Goal: Check status: Check status

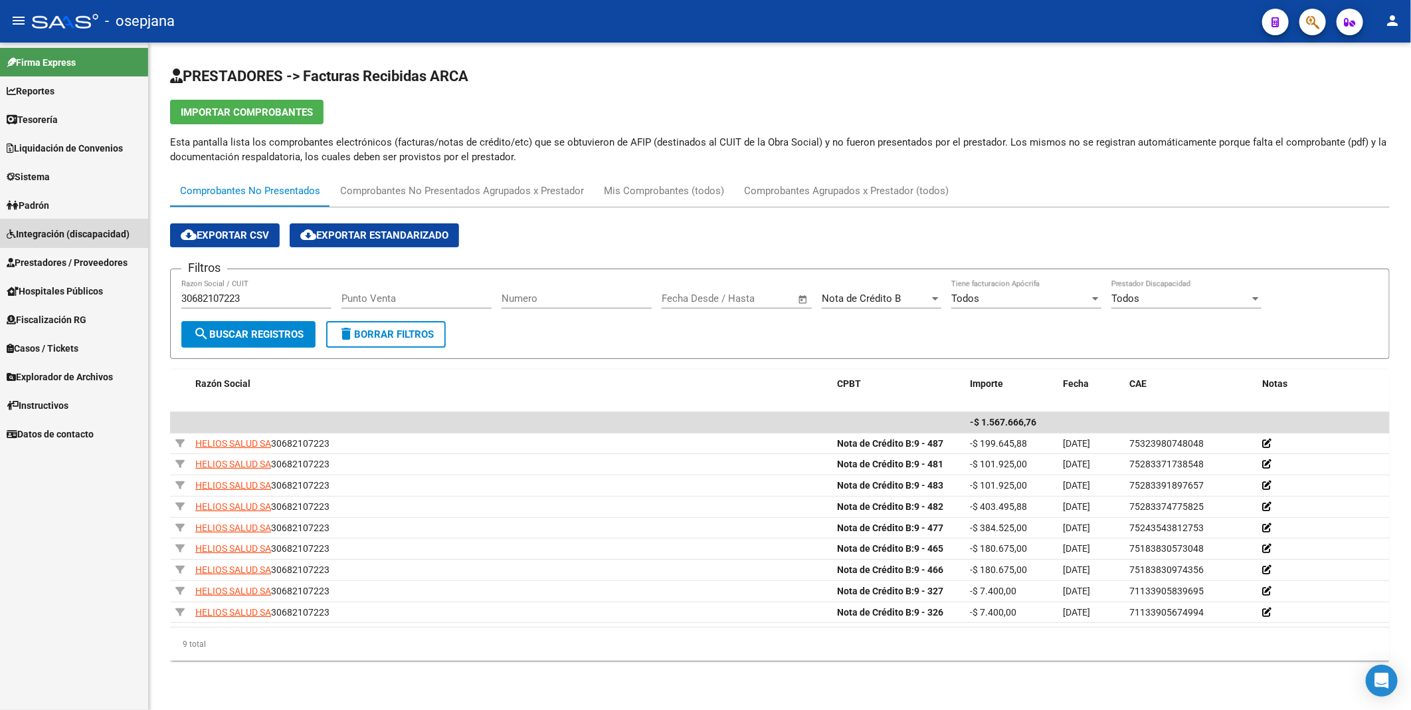
click at [68, 233] on span "Integración (discapacidad)" at bounding box center [68, 234] width 123 height 15
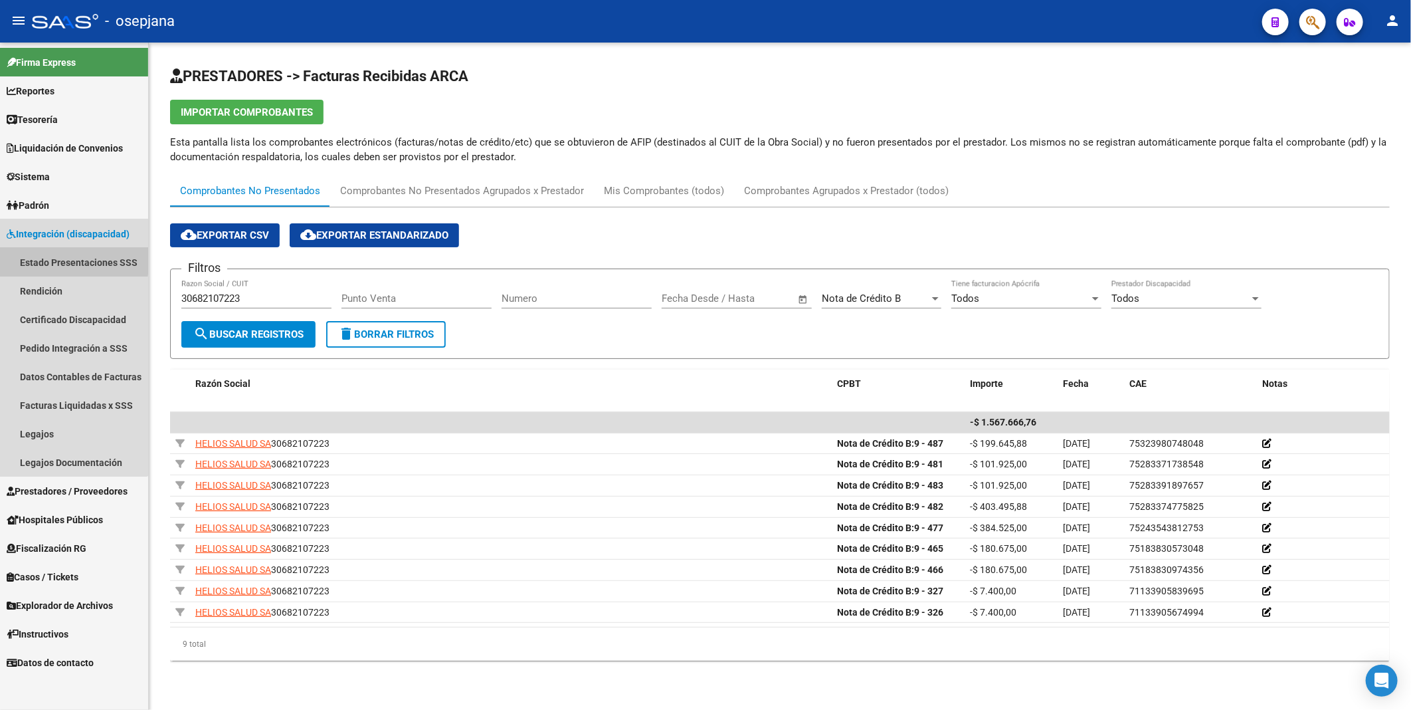
click at [66, 260] on link "Estado Presentaciones SSS" at bounding box center [74, 262] width 148 height 29
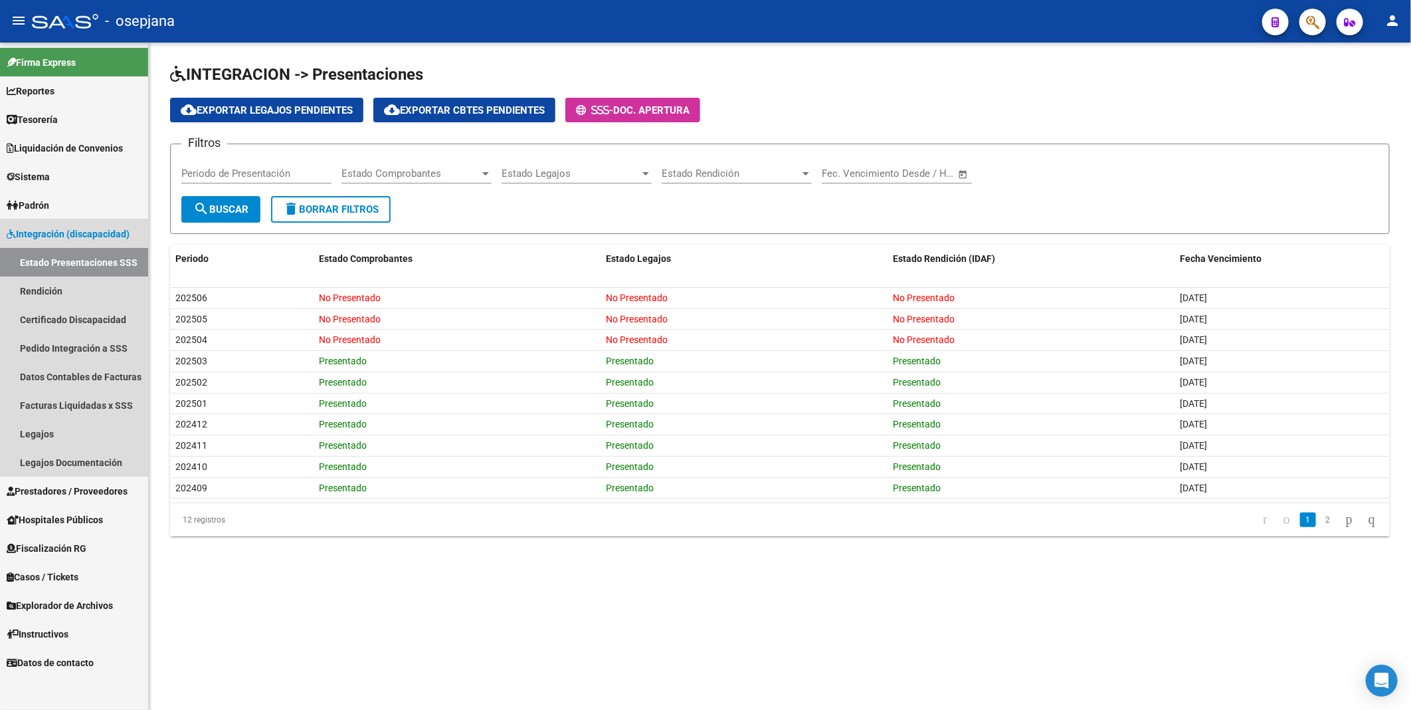
click at [68, 231] on span "Integración (discapacidad)" at bounding box center [68, 234] width 123 height 15
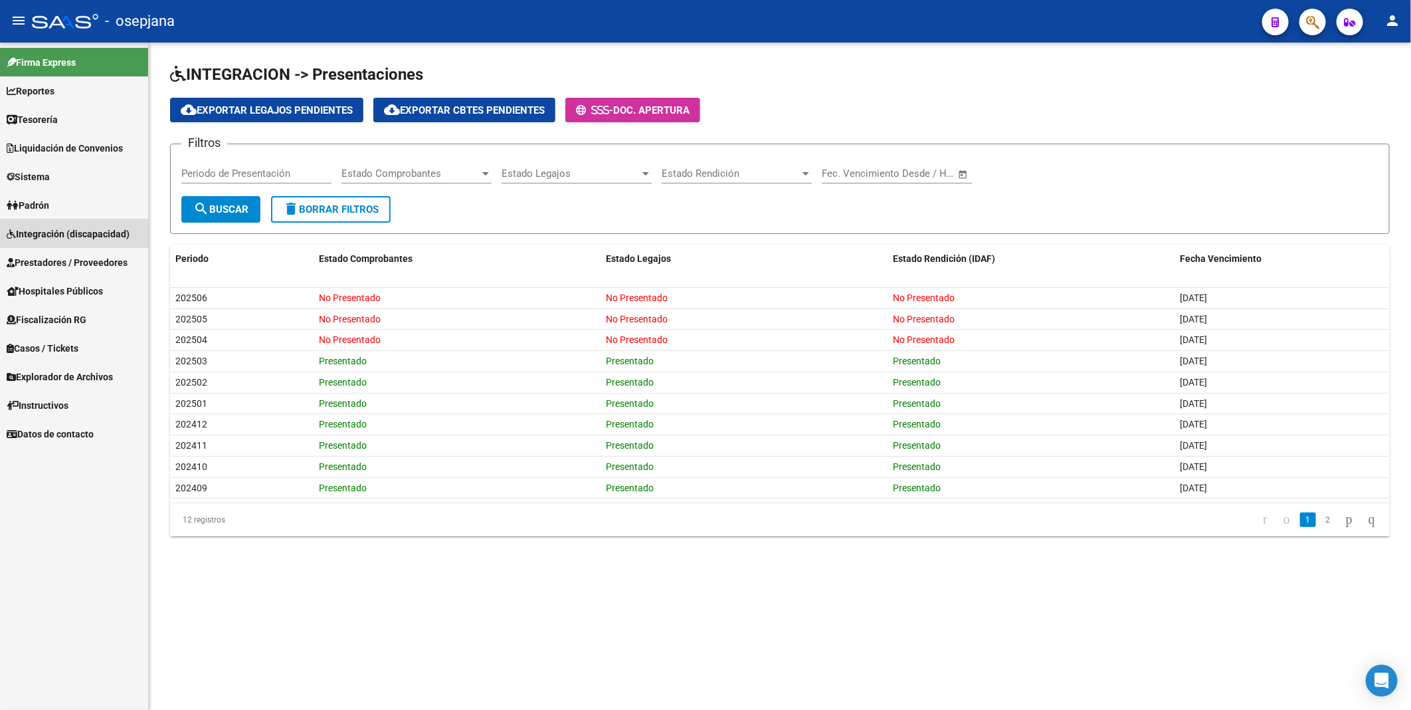
click at [67, 236] on span "Integración (discapacidad)" at bounding box center [68, 234] width 123 height 15
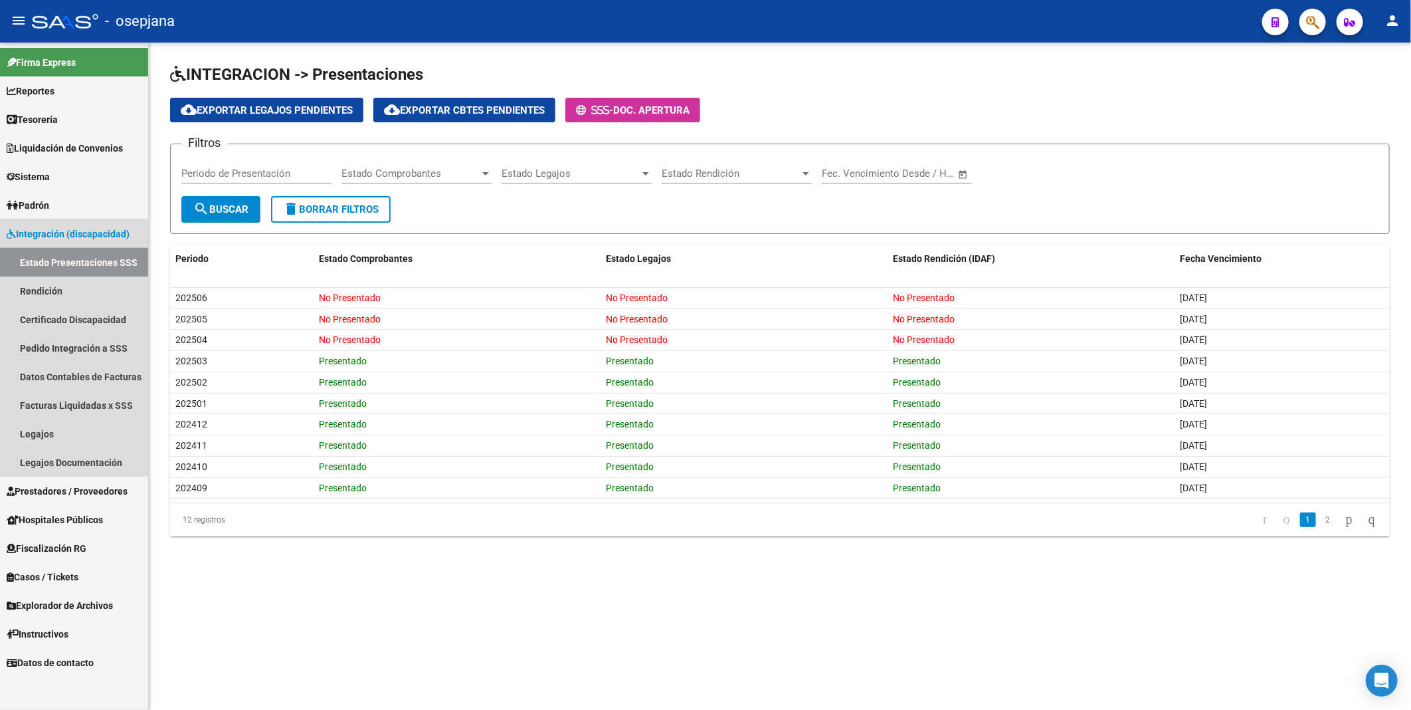
click at [60, 266] on link "Estado Presentaciones SSS" at bounding box center [74, 262] width 148 height 29
click at [50, 230] on span "Integración (discapacidad)" at bounding box center [68, 234] width 123 height 15
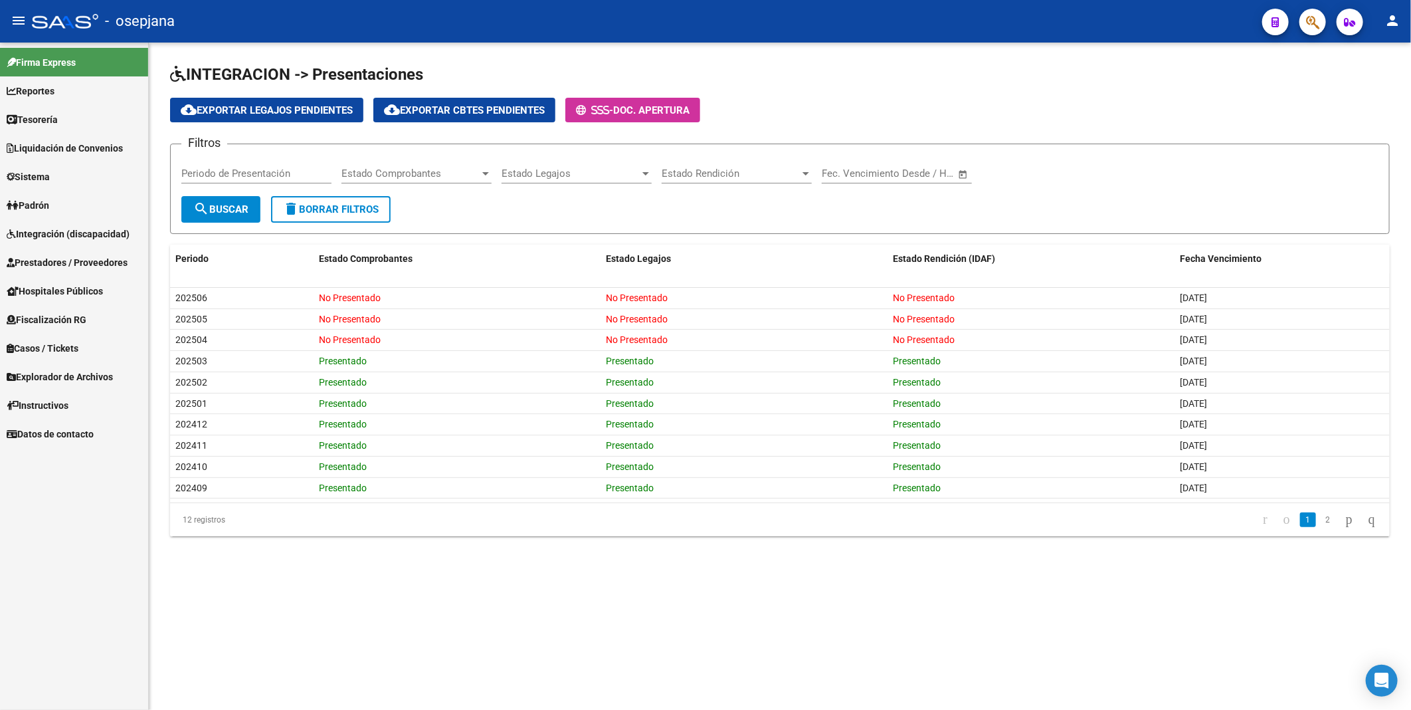
click at [49, 266] on span "Prestadores / Proveedores" at bounding box center [67, 262] width 121 height 15
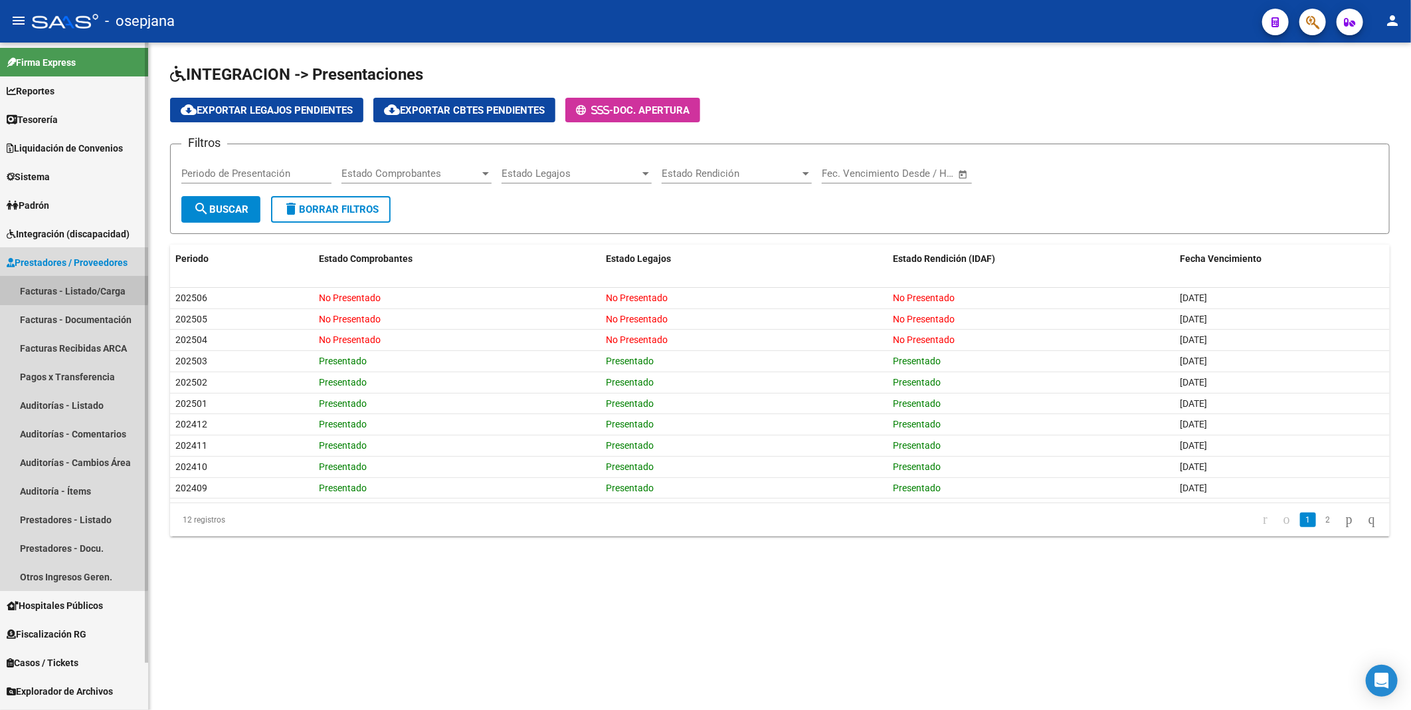
click at [52, 287] on link "Facturas - Listado/Carga" at bounding box center [74, 290] width 148 height 29
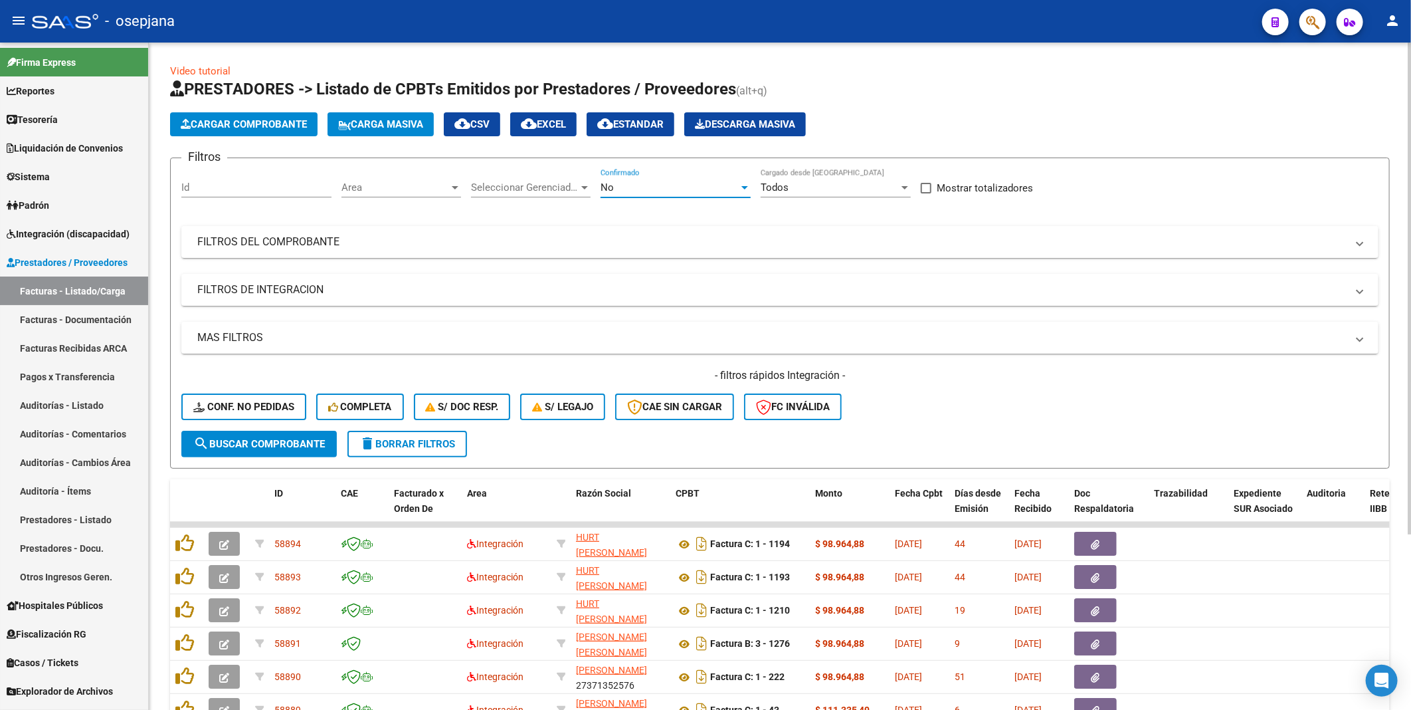
click at [629, 187] on div "No" at bounding box center [670, 187] width 138 height 12
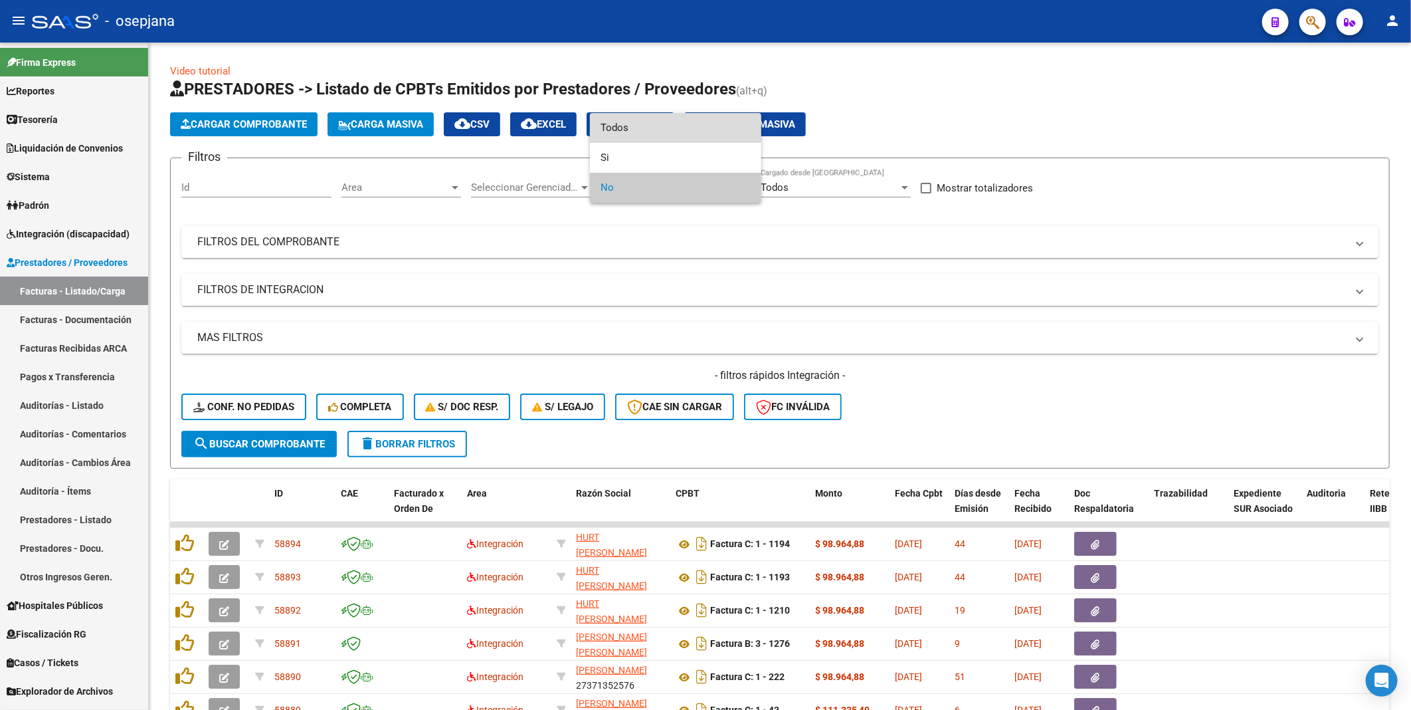
click at [605, 130] on span "Todos" at bounding box center [676, 128] width 150 height 30
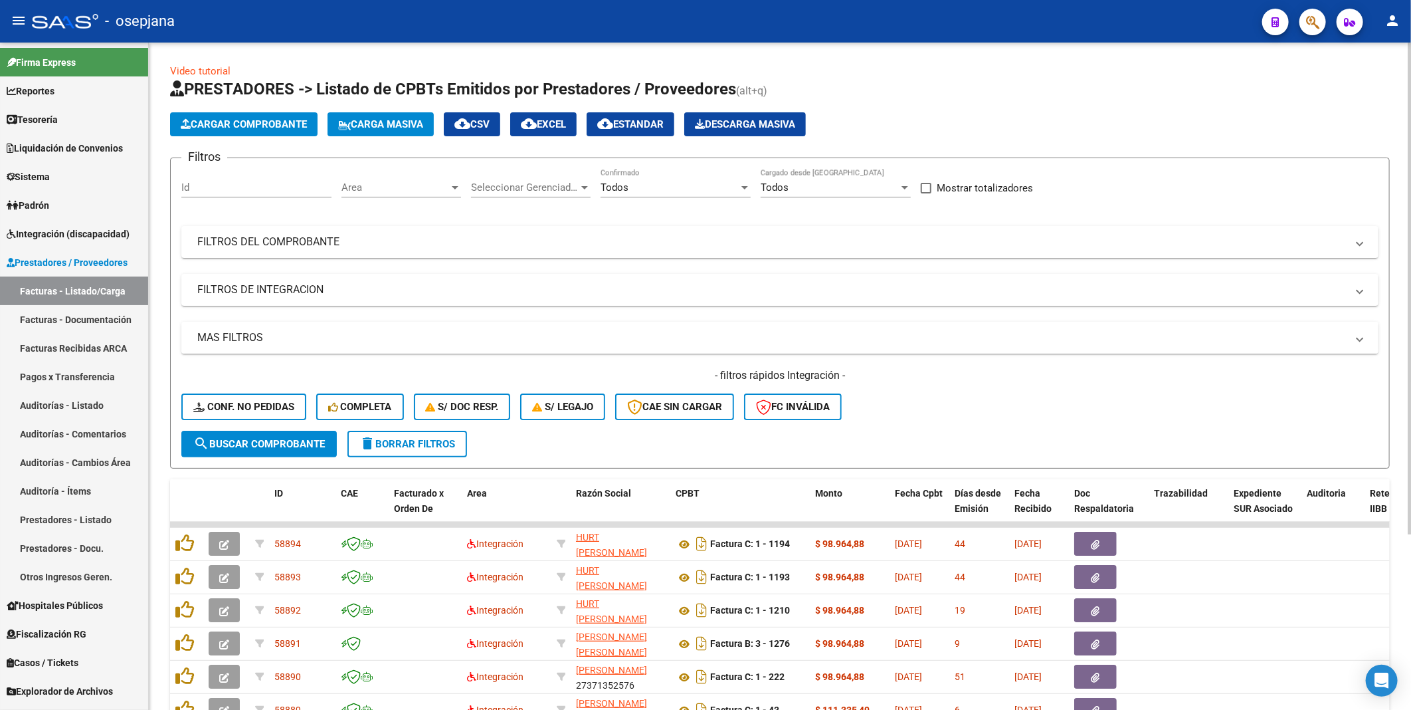
click at [266, 336] on mat-panel-title "MAS FILTROS" at bounding box center [771, 337] width 1149 height 15
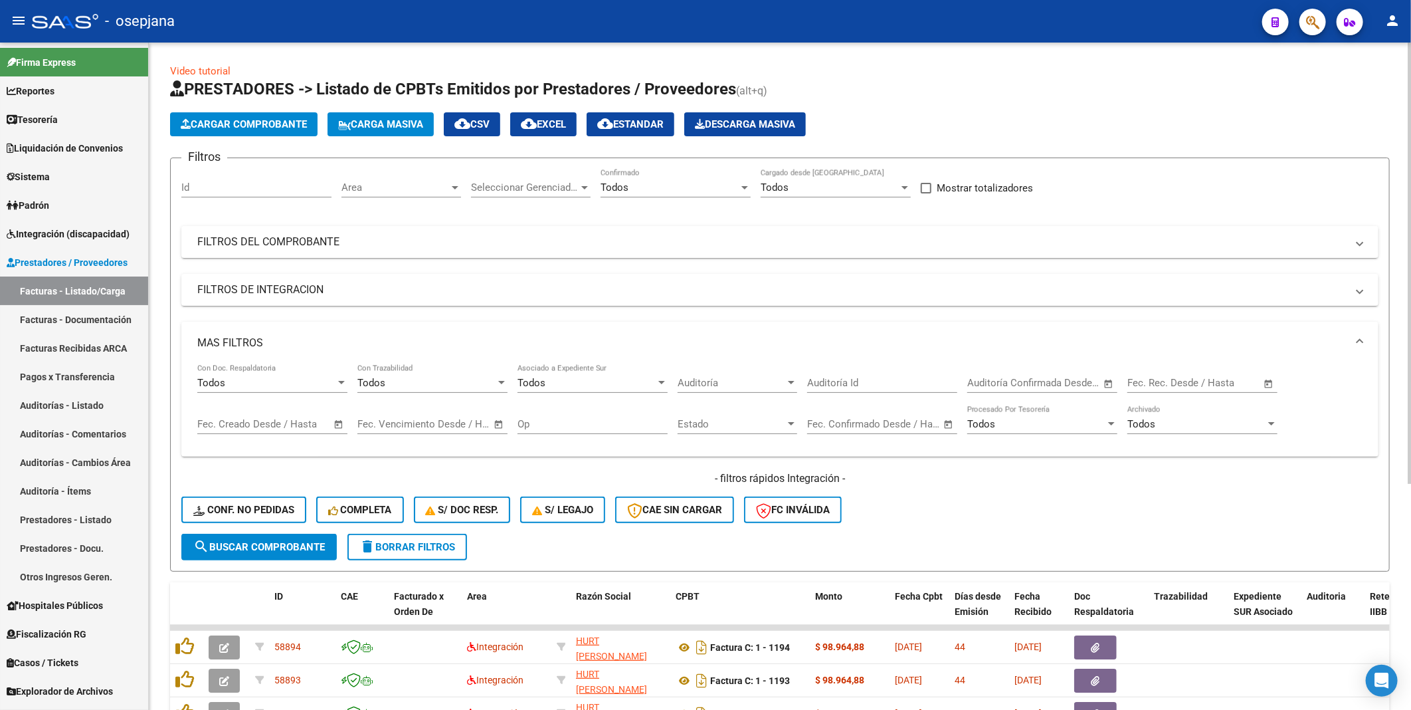
click at [341, 426] on span "Open calendar" at bounding box center [339, 425] width 32 height 32
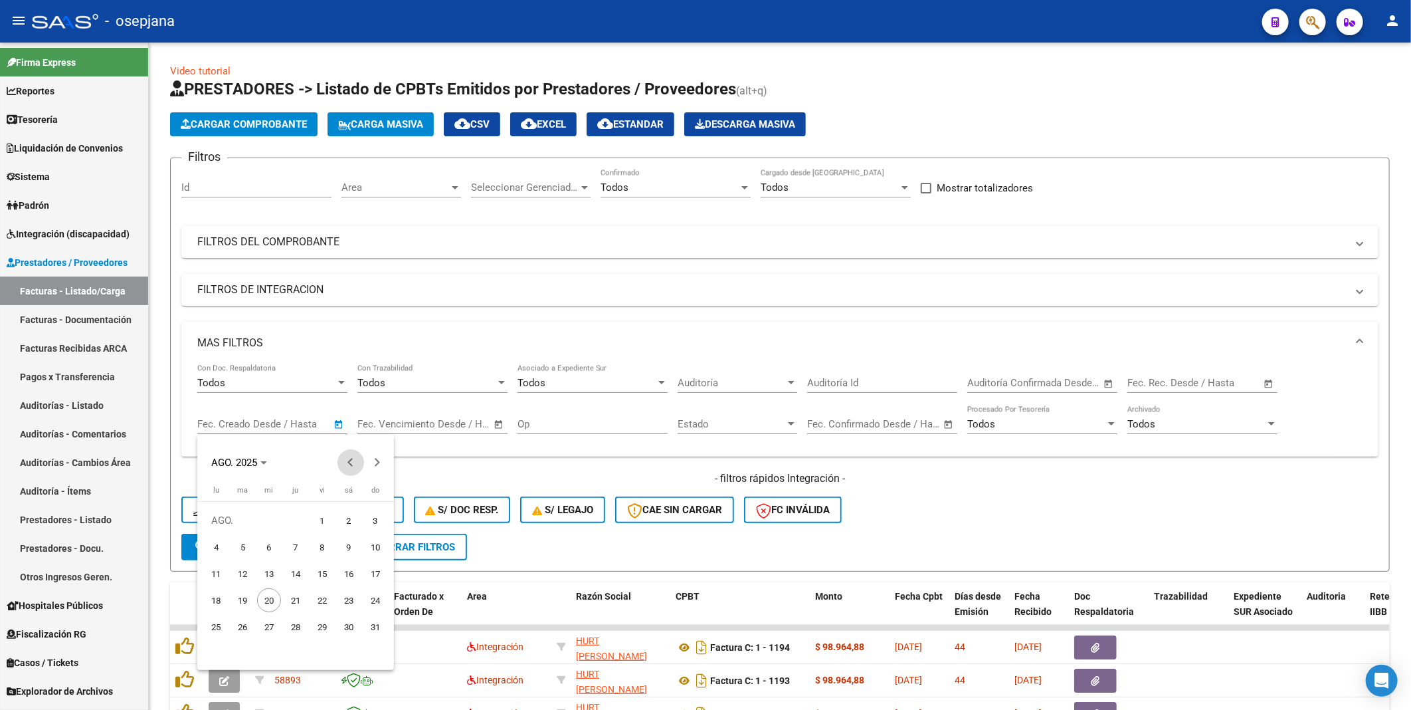
click at [349, 460] on button "Previous month" at bounding box center [351, 462] width 27 height 27
click at [318, 573] on span "11" at bounding box center [322, 573] width 24 height 24
type input "11/7/2025"
click at [370, 463] on span "Next month" at bounding box center [377, 462] width 27 height 27
click at [369, 543] on span "10" at bounding box center [375, 547] width 24 height 24
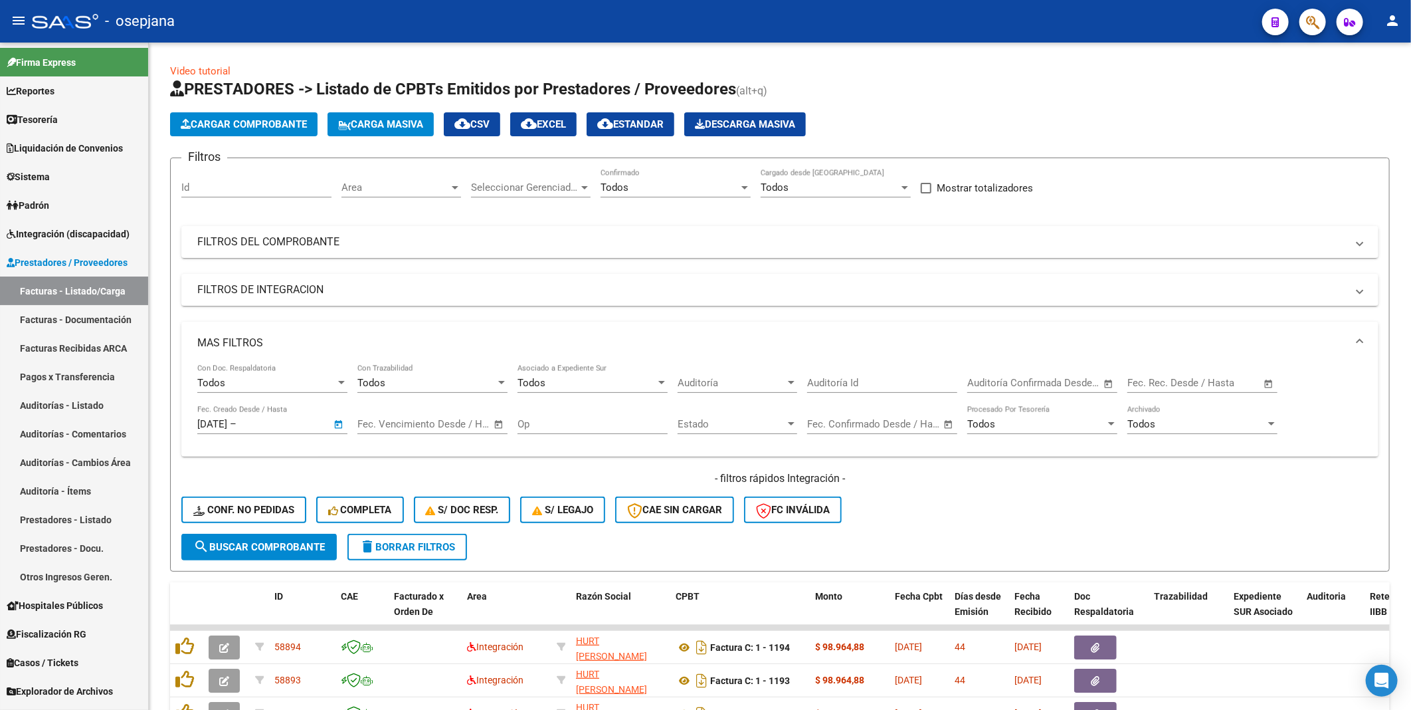
type input "10/8/2025"
click at [297, 543] on span "search Buscar Comprobante" at bounding box center [259, 547] width 132 height 12
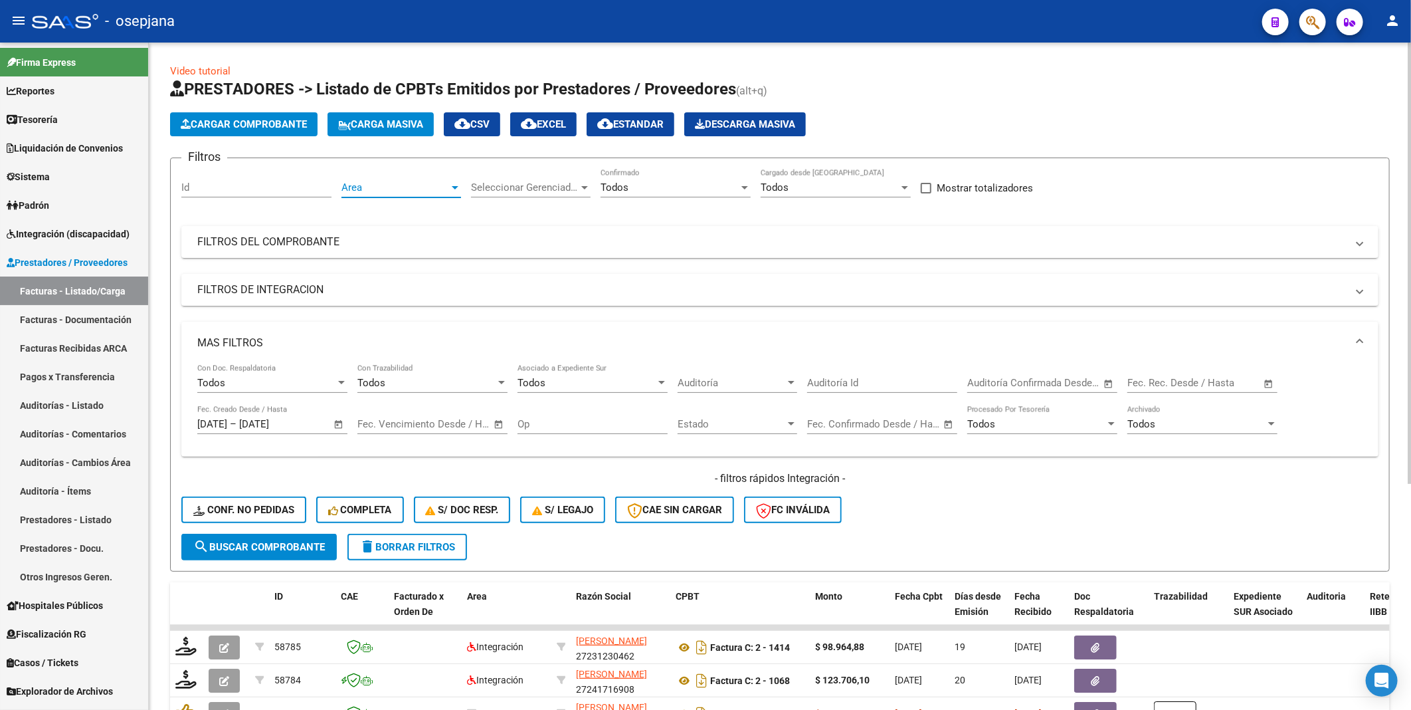
click at [417, 185] on span "Area" at bounding box center [395, 187] width 108 height 12
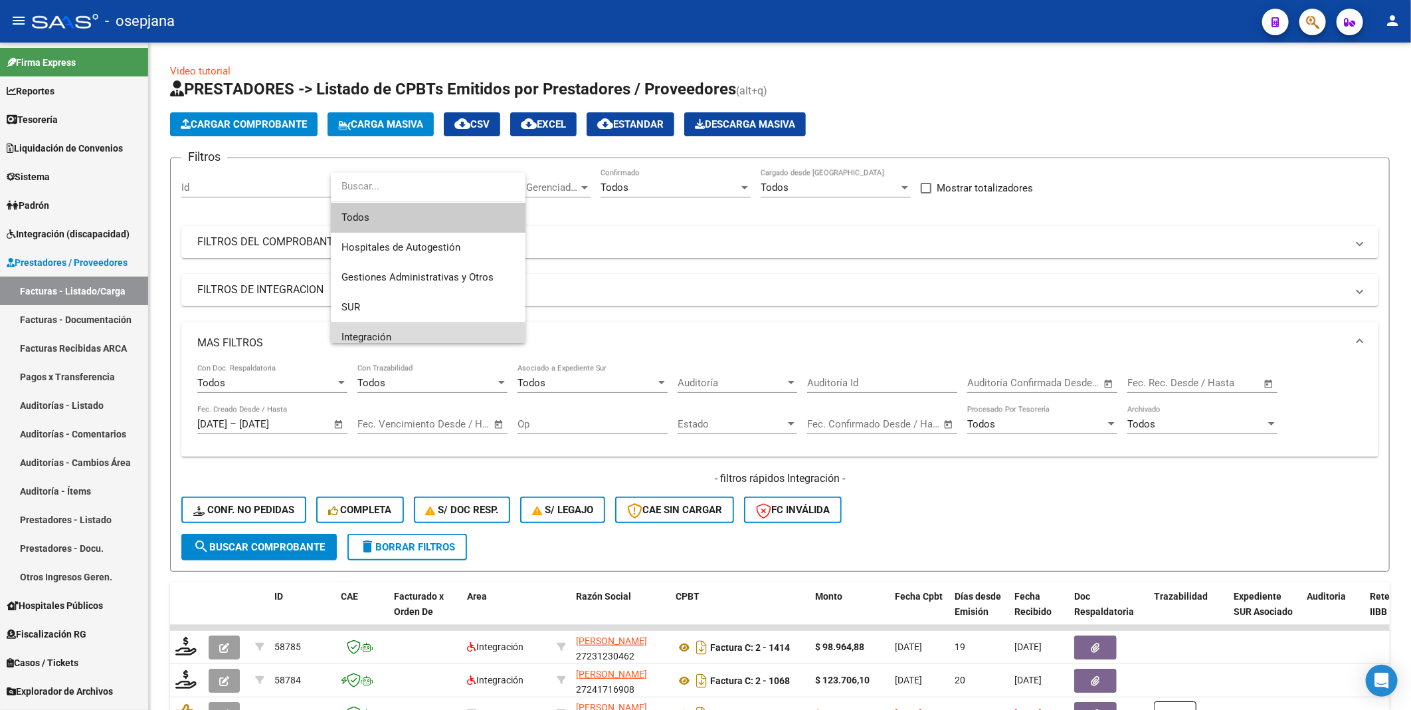
click at [397, 331] on span "Integración" at bounding box center [427, 337] width 173 height 30
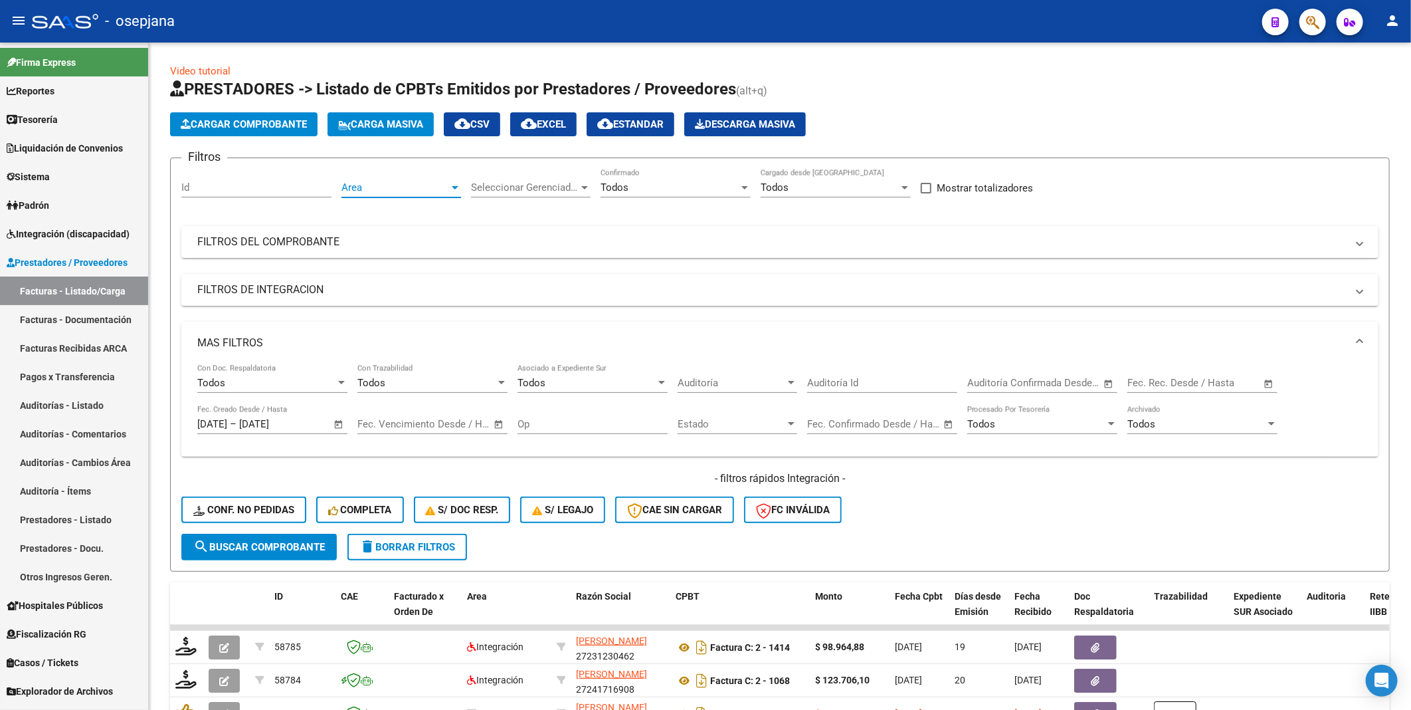
scroll to position [9, 0]
click at [274, 545] on span "search Buscar Comprobante" at bounding box center [259, 547] width 132 height 12
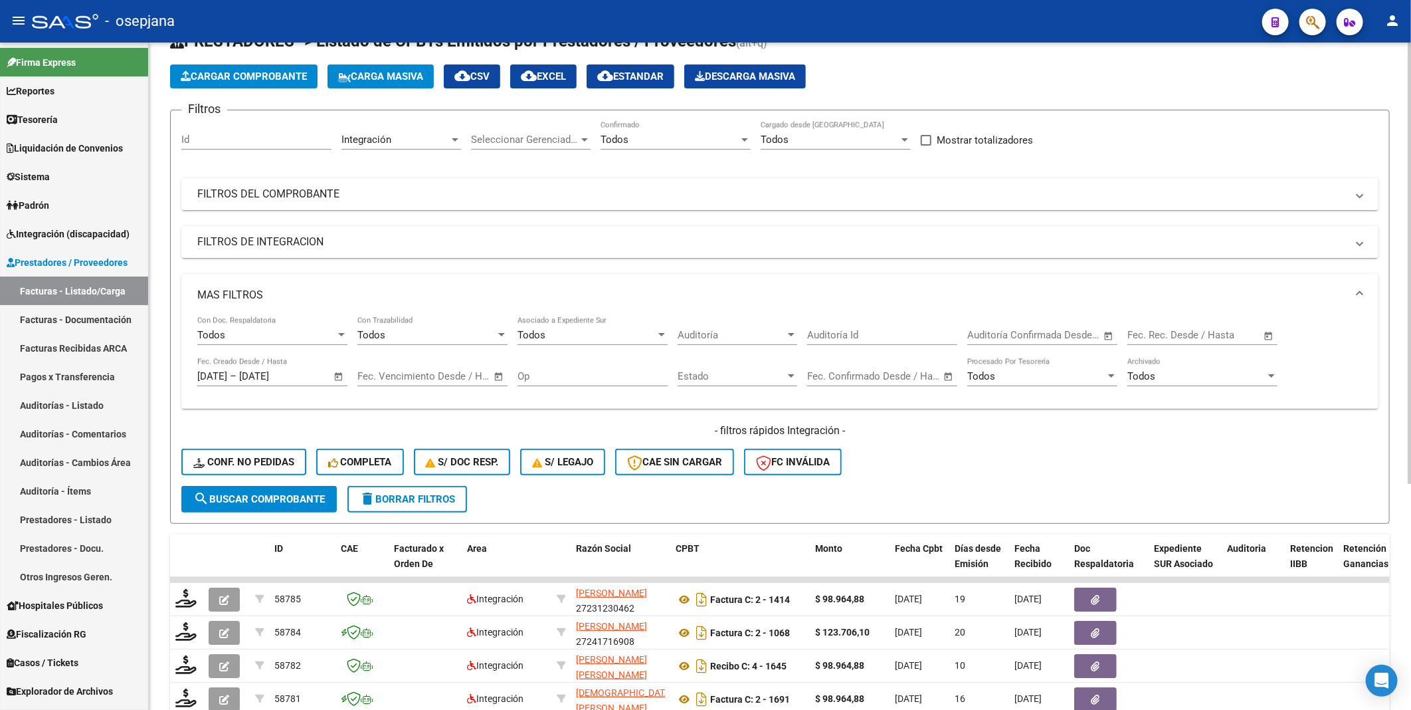
scroll to position [0, 0]
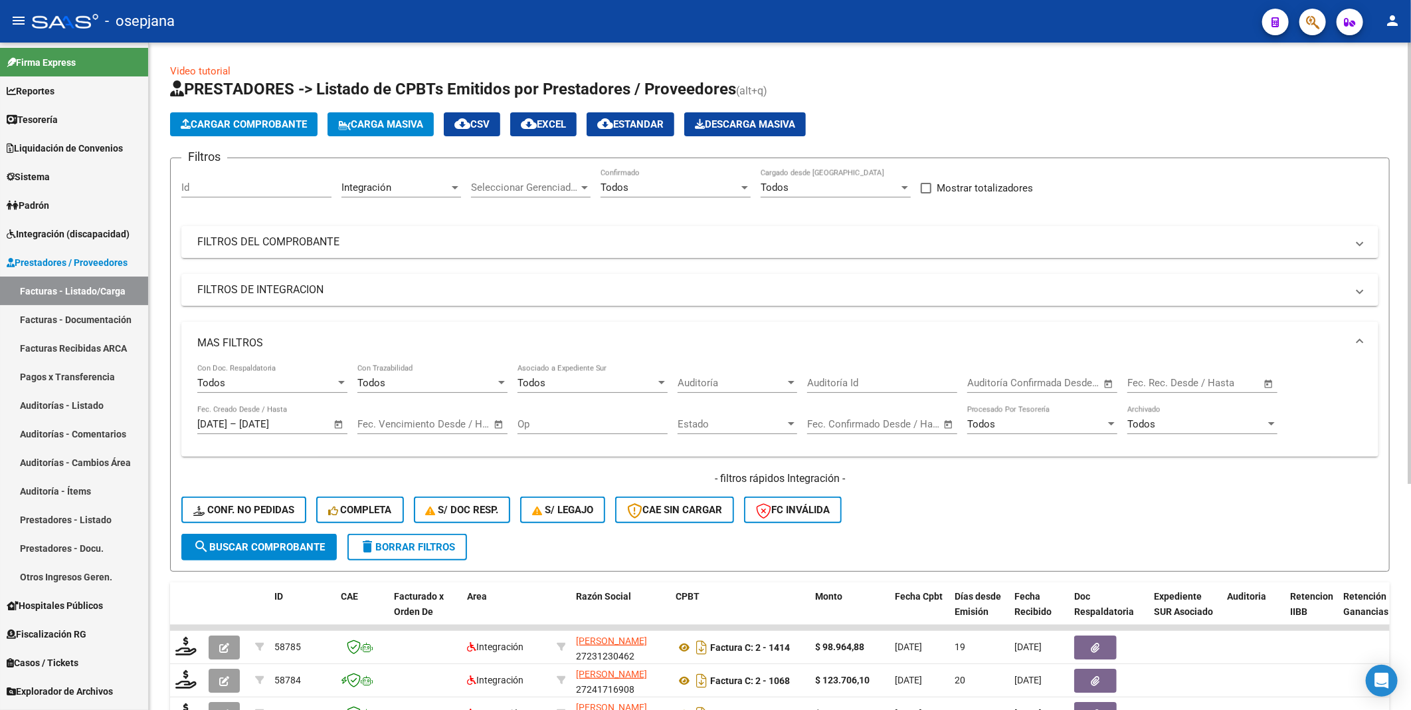
click at [561, 125] on span "cloud_download EXCEL" at bounding box center [543, 124] width 45 height 12
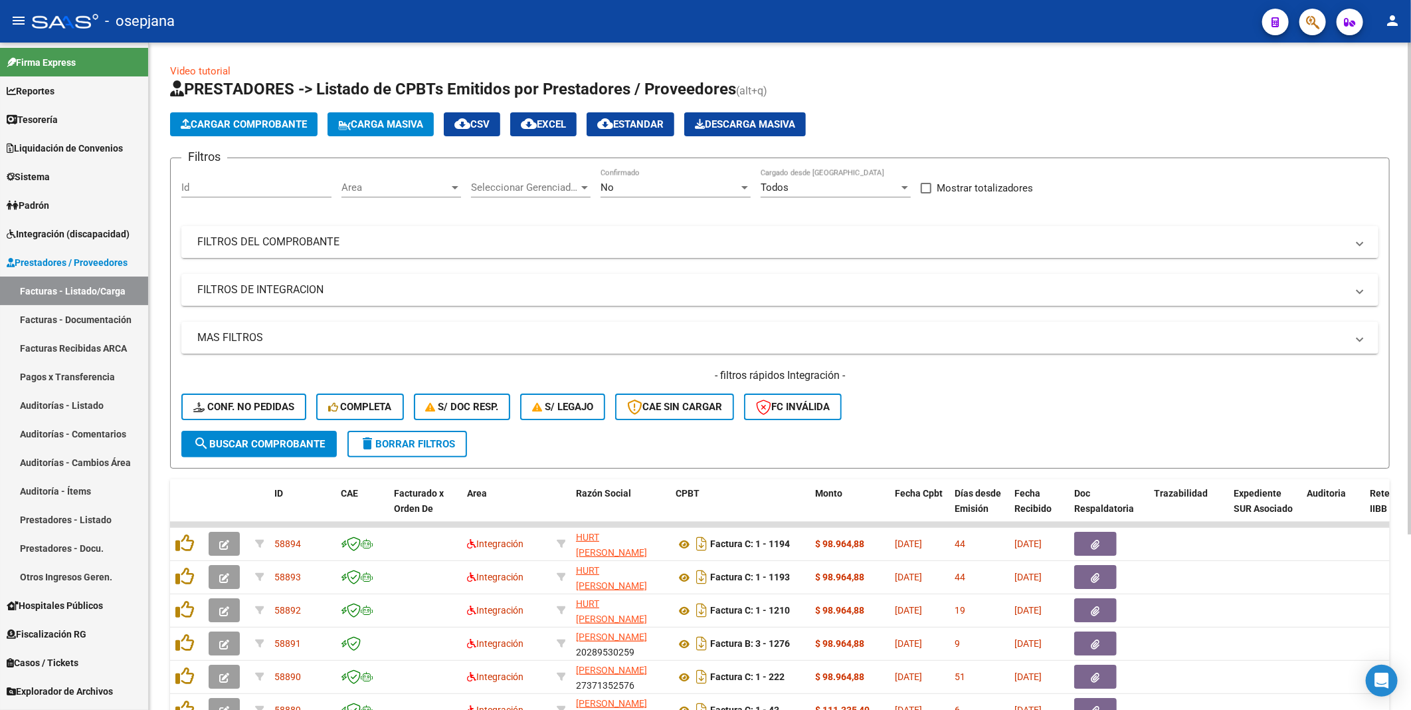
click at [340, 251] on mat-expansion-panel-header "FILTROS DEL COMPROBANTE" at bounding box center [779, 242] width 1197 height 32
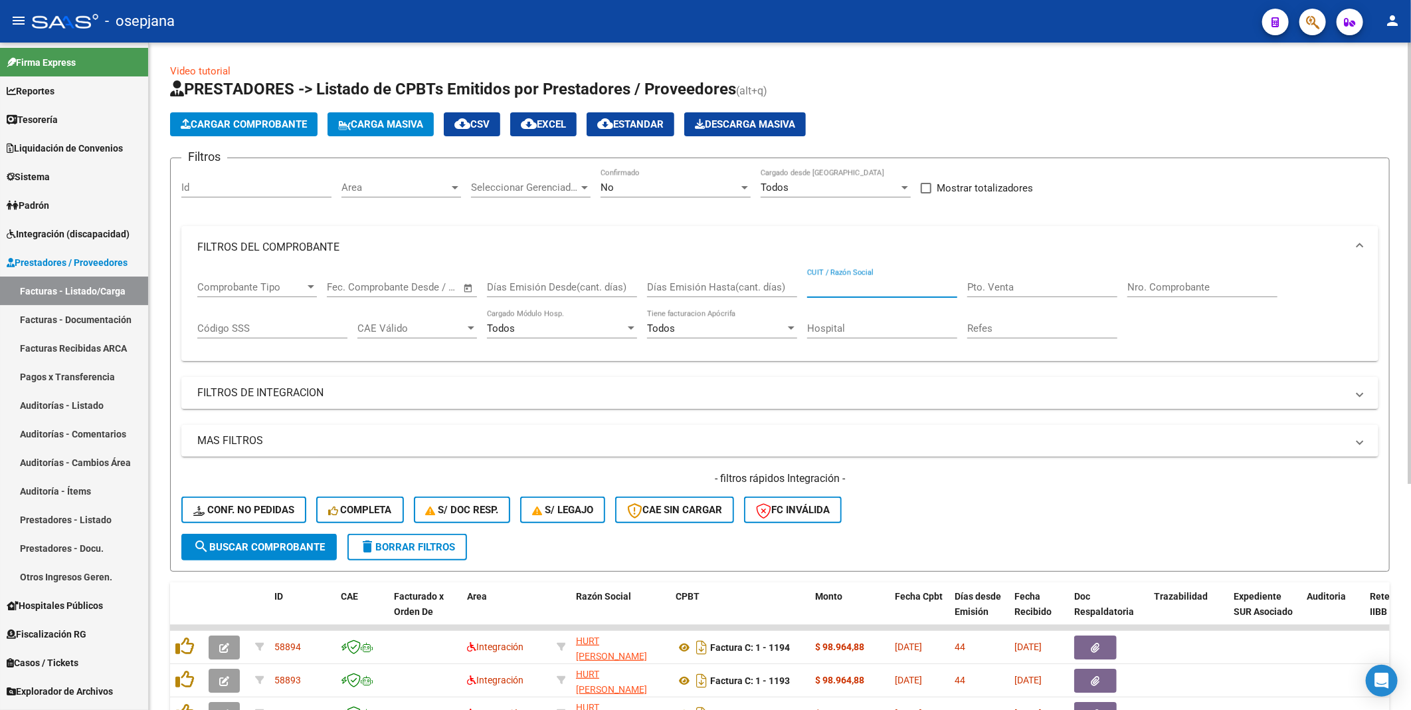
click at [846, 292] on input "CUIT / Razón Social" at bounding box center [882, 287] width 150 height 12
paste input "27242165972"
click at [293, 534] on button "search Buscar Comprobante" at bounding box center [258, 547] width 155 height 27
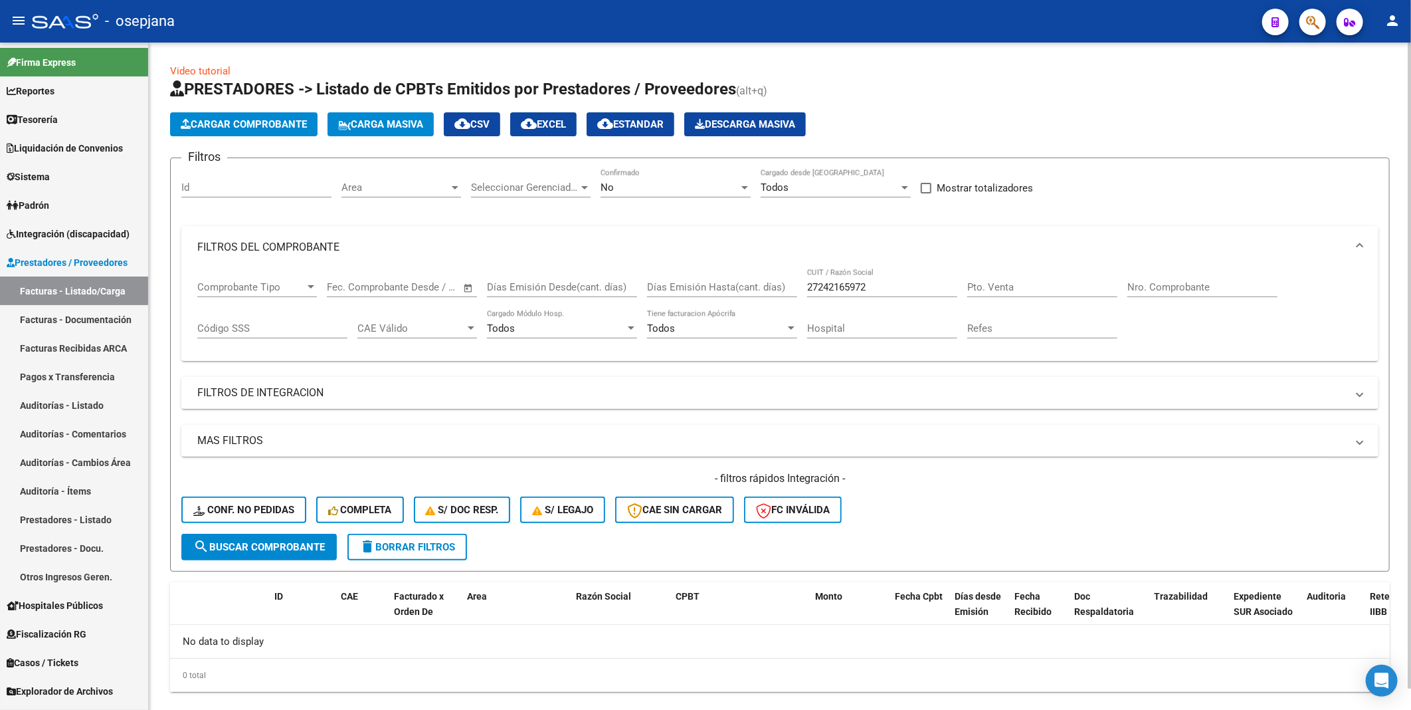
scroll to position [23, 0]
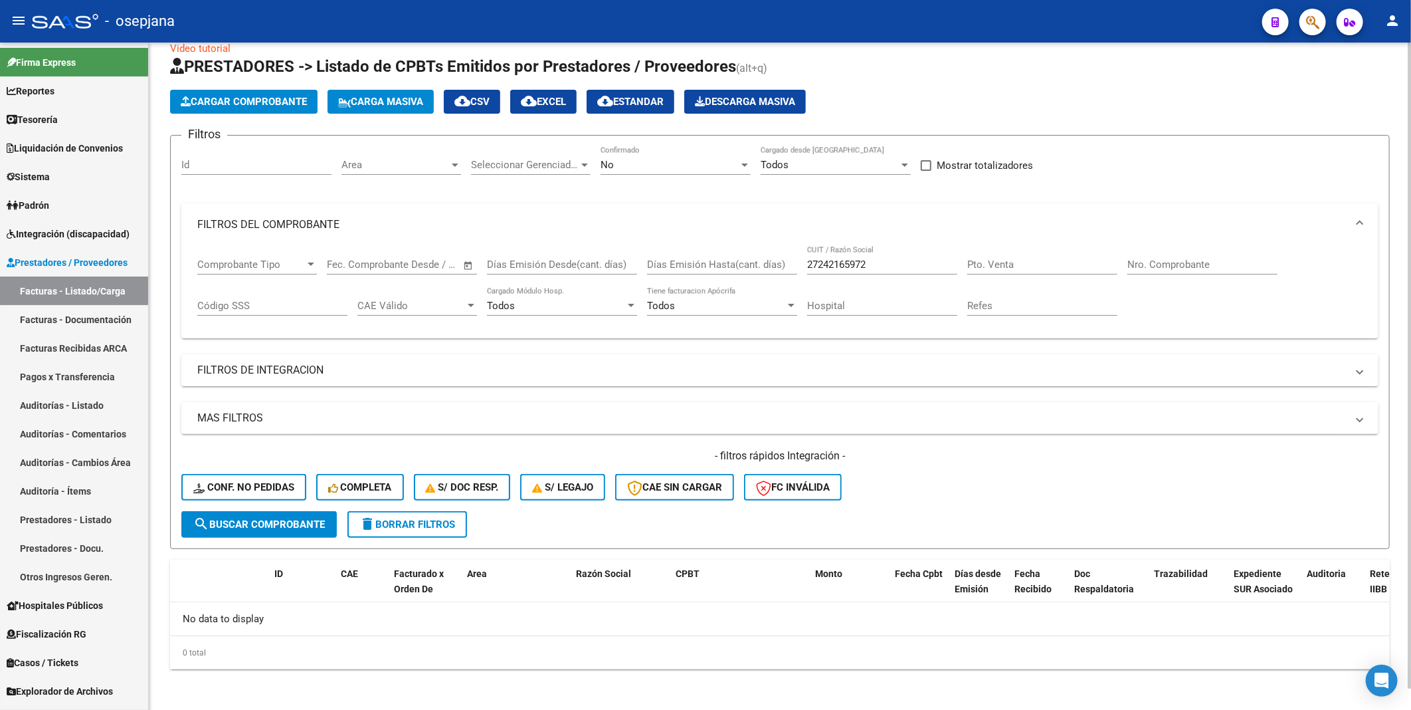
click at [648, 159] on div "No" at bounding box center [670, 165] width 138 height 12
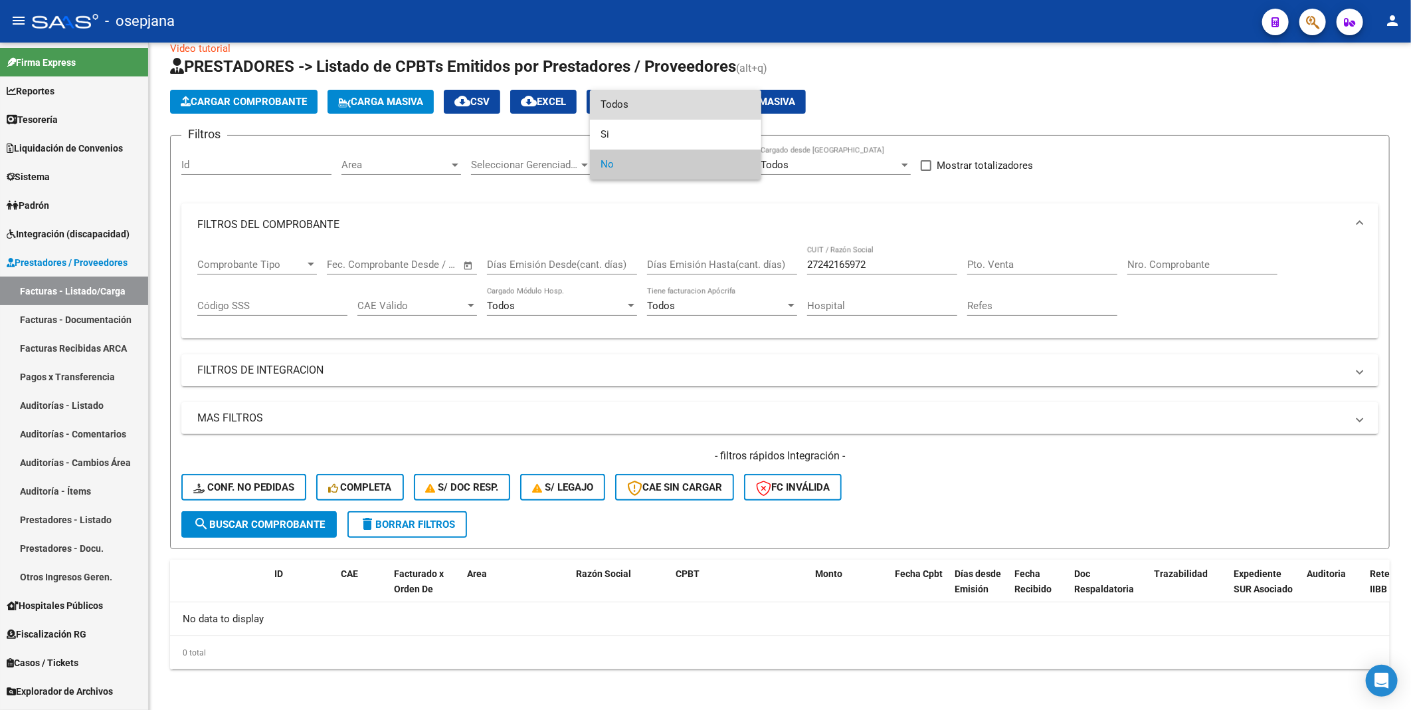
click at [619, 100] on span "Todos" at bounding box center [676, 105] width 150 height 30
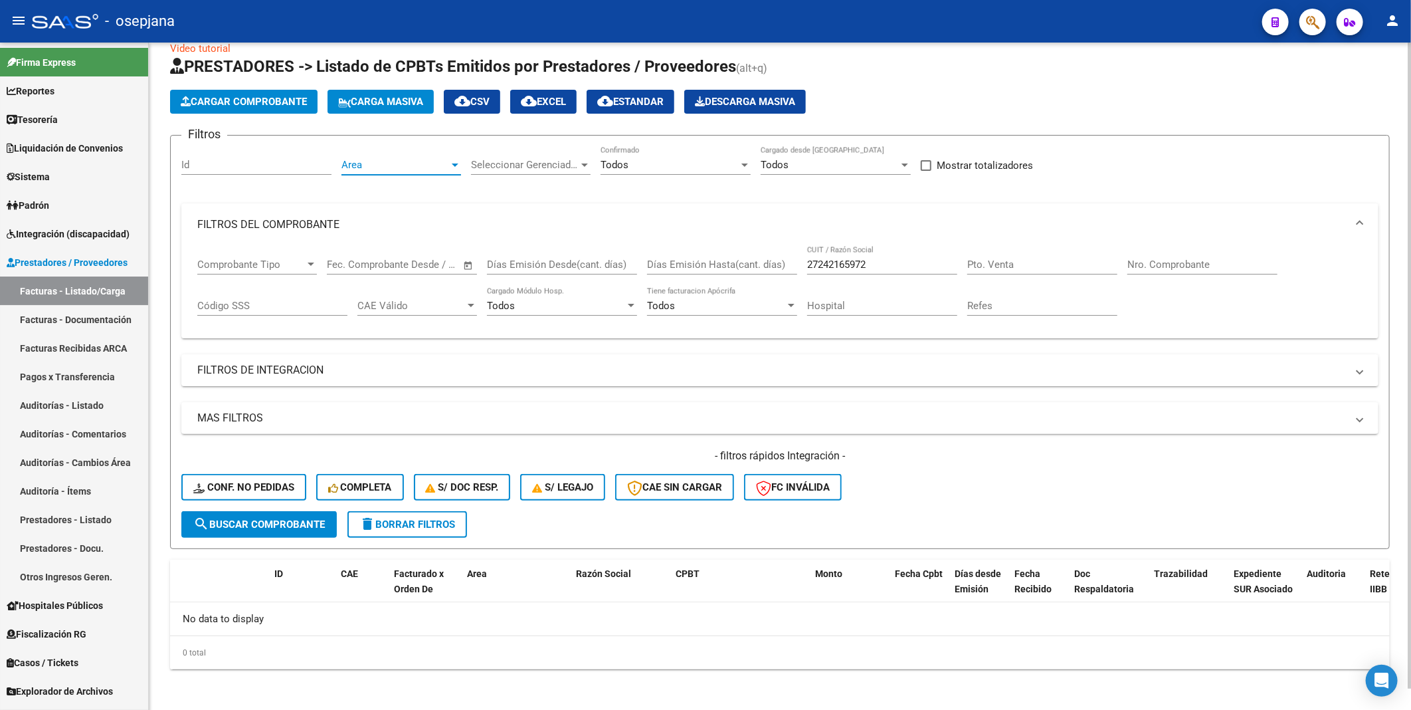
click at [410, 167] on span "Area" at bounding box center [395, 165] width 108 height 12
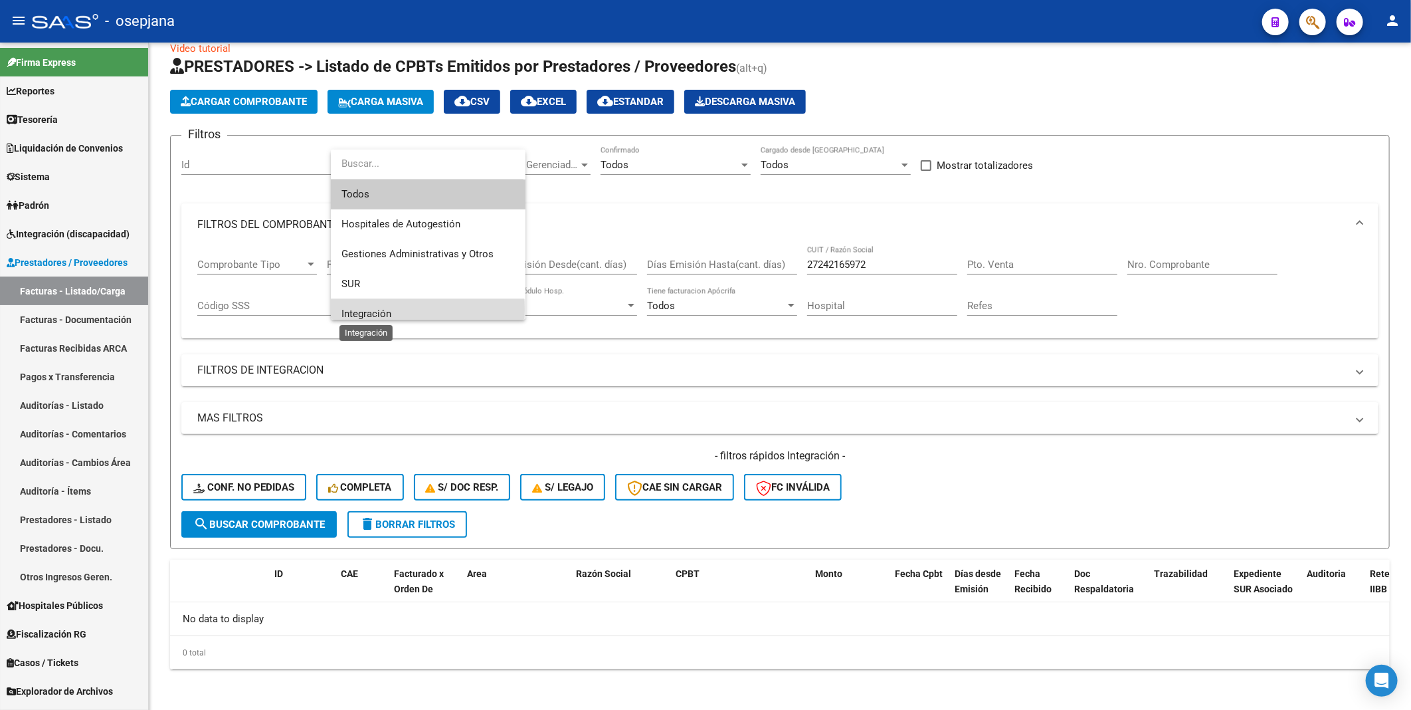
click at [369, 309] on span "Integración" at bounding box center [366, 314] width 50 height 12
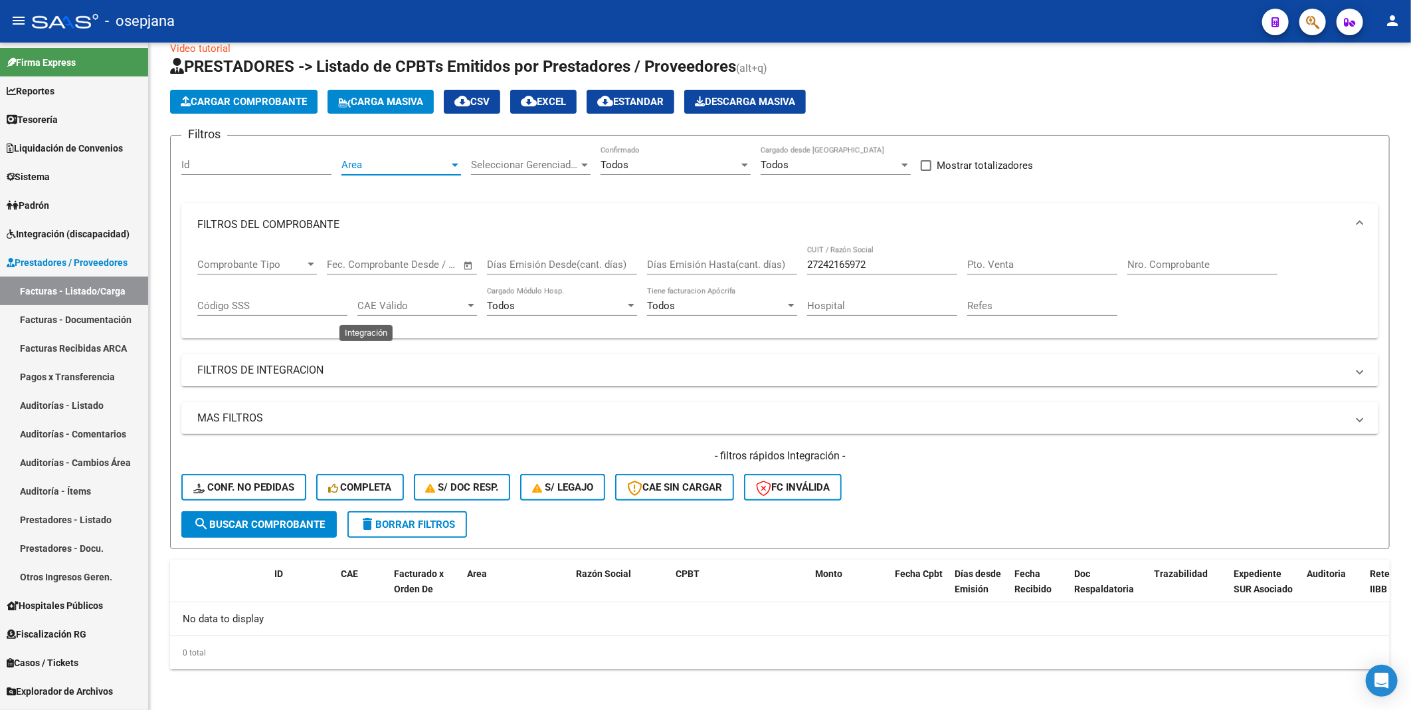
scroll to position [9, 0]
click at [246, 516] on button "search Buscar Comprobante" at bounding box center [258, 524] width 155 height 27
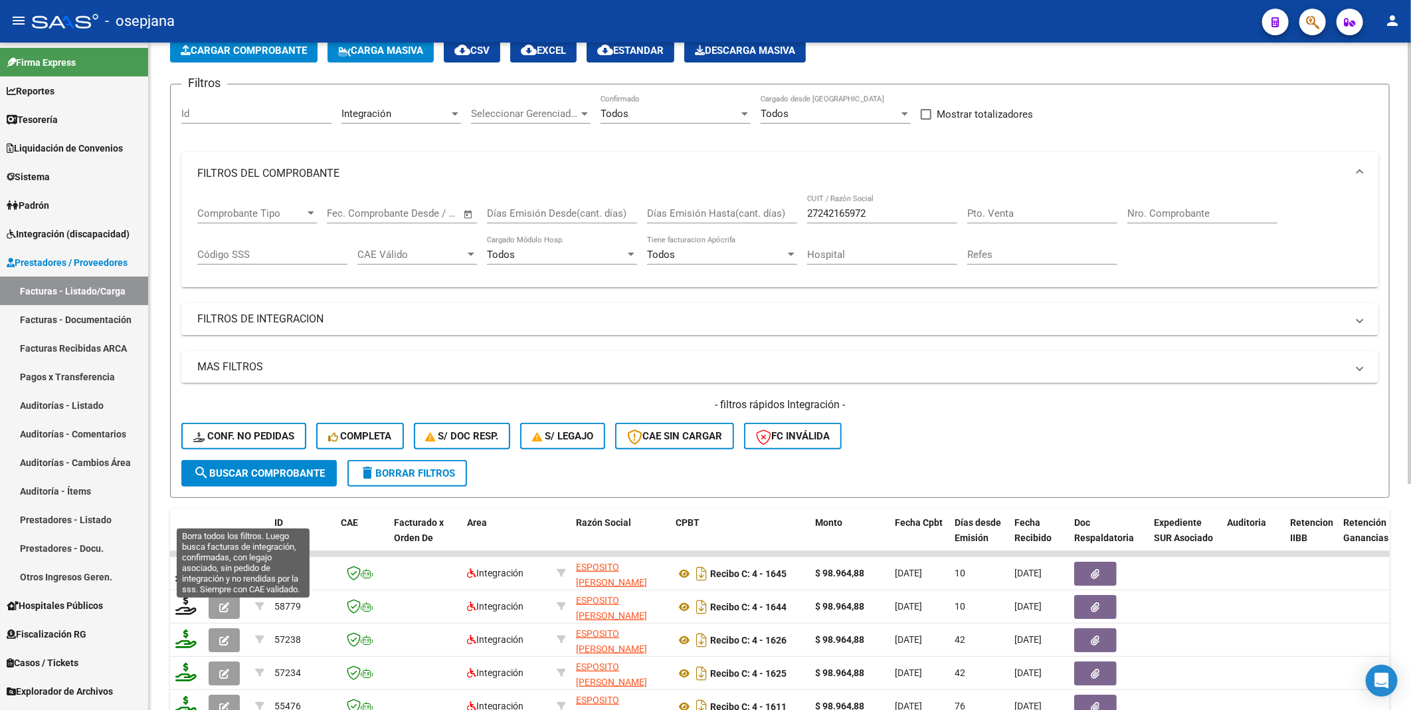
scroll to position [147, 0]
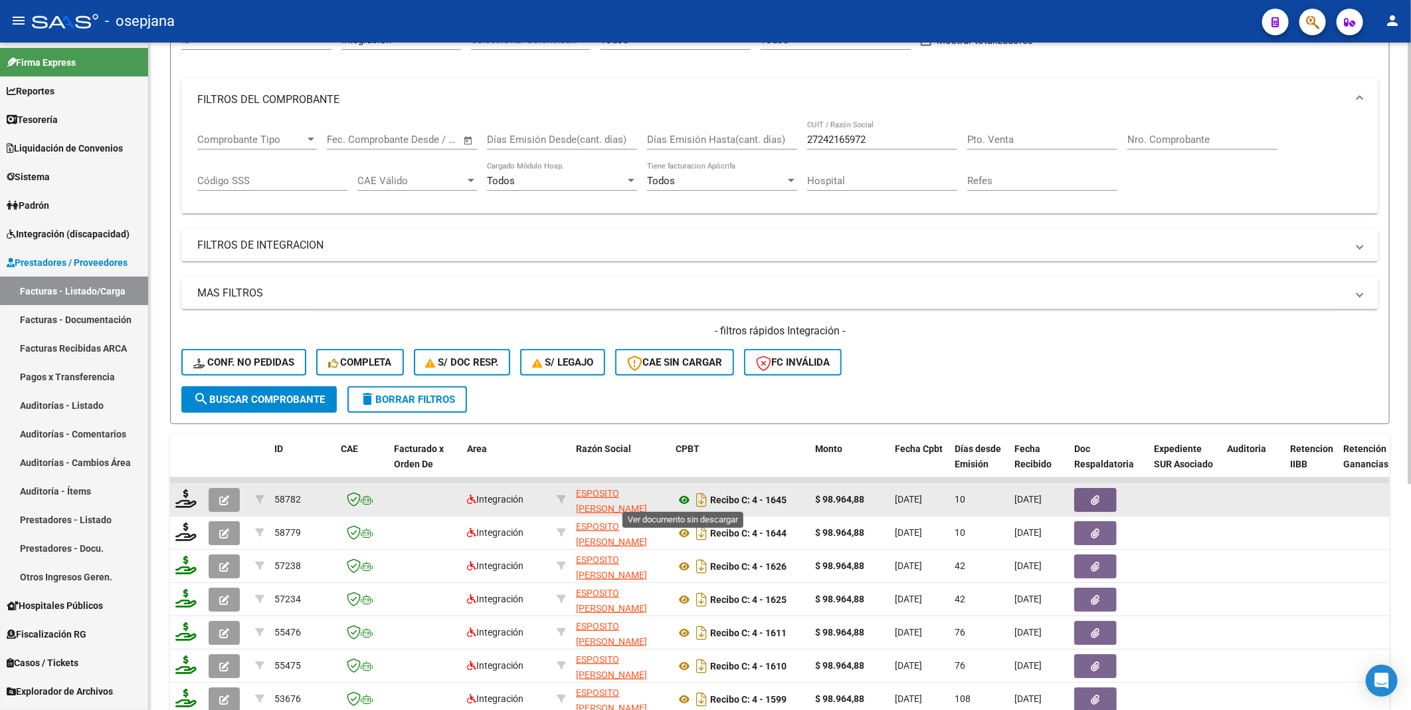
click at [687, 499] on icon at bounding box center [684, 500] width 17 height 16
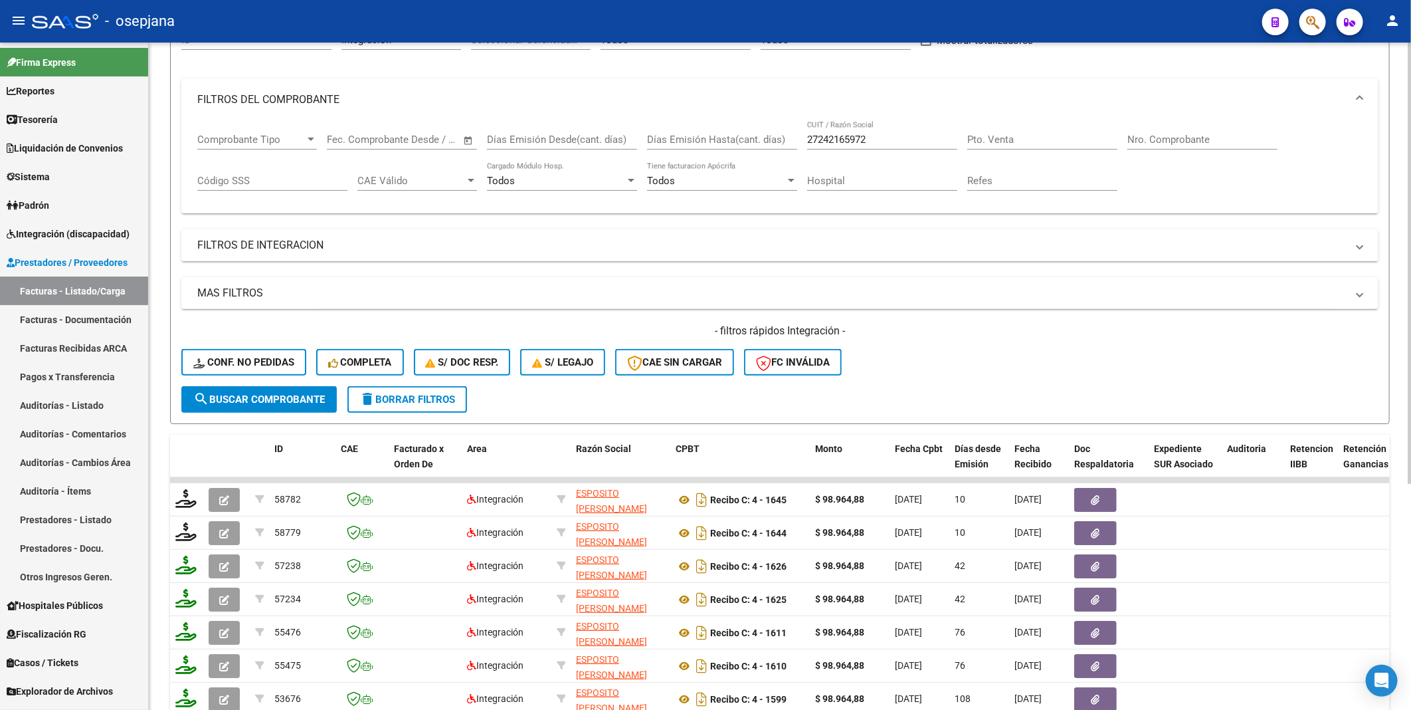
click at [747, 404] on form "Filtros Id Integración Area Seleccionar Gerenciador Seleccionar Gerenciador Tod…" at bounding box center [780, 217] width 1220 height 414
drag, startPoint x: 882, startPoint y: 136, endPoint x: 767, endPoint y: 140, distance: 115.0
click at [767, 140] on div "Comprobante Tipo Comprobante Tipo Start date – End date Fec. Comprobante Desde …" at bounding box center [779, 162] width 1165 height 82
paste input "32759764"
type input "27327597642"
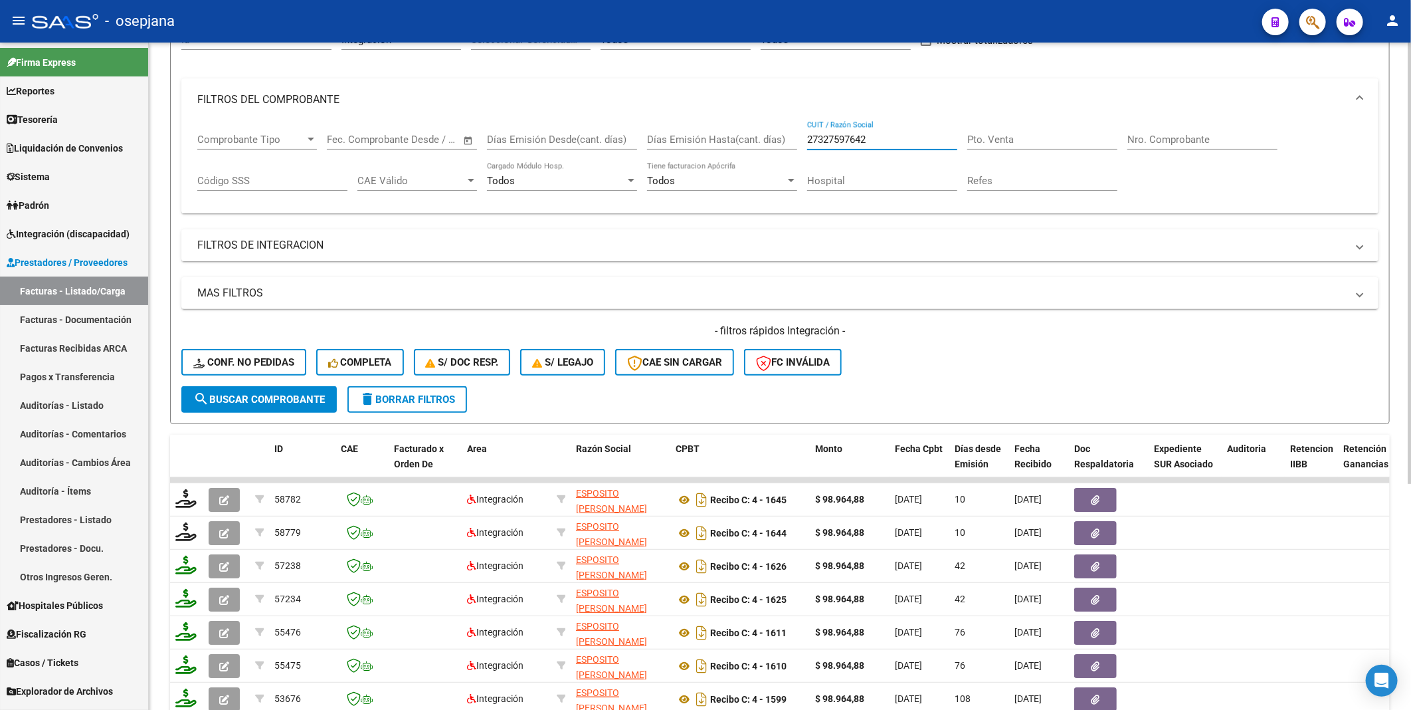
click at [268, 396] on span "search Buscar Comprobante" at bounding box center [259, 399] width 132 height 12
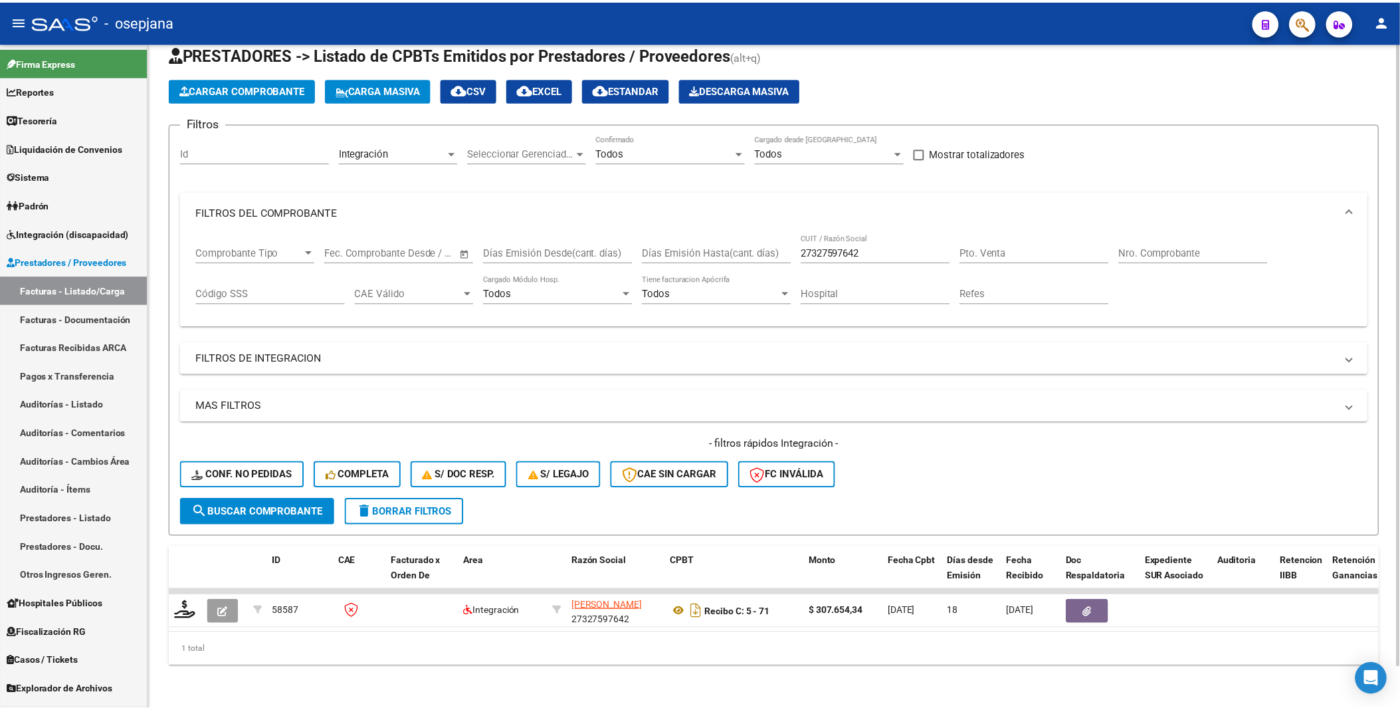
scroll to position [44, 0]
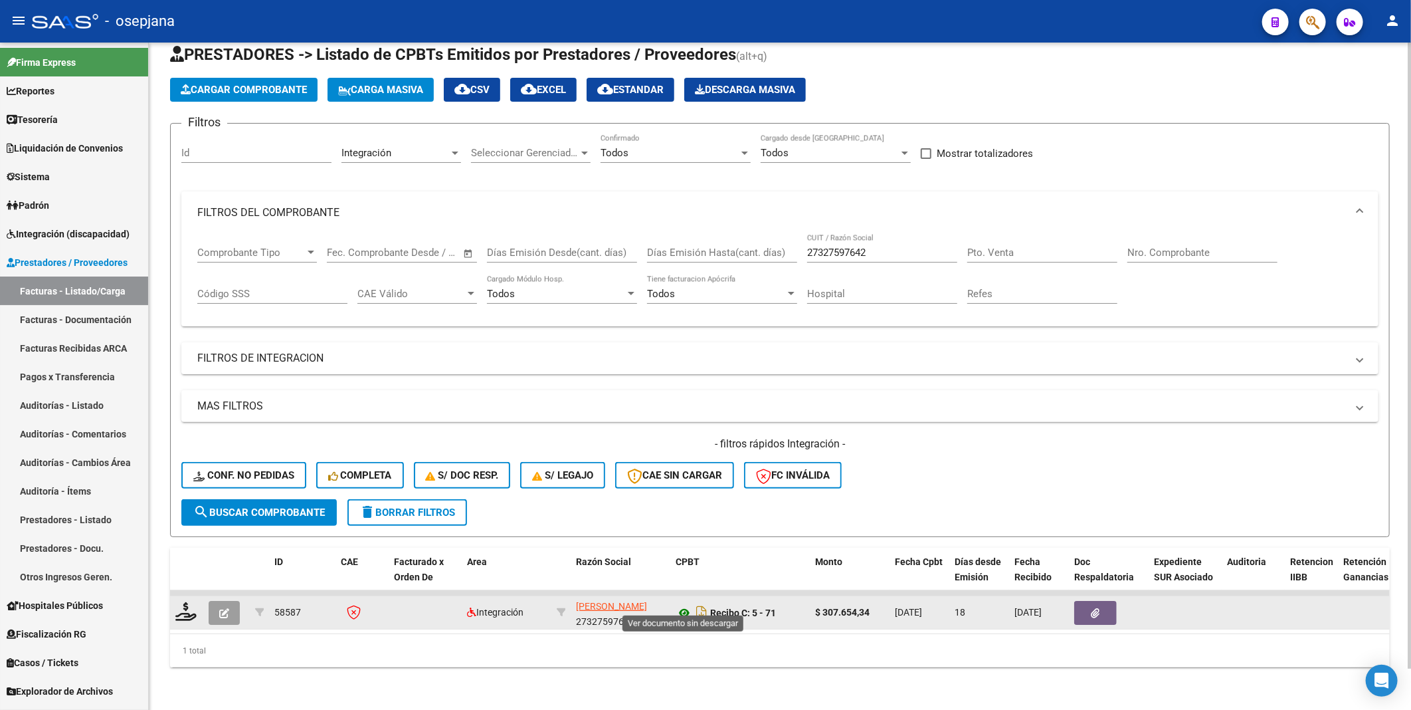
click at [685, 605] on icon at bounding box center [684, 613] width 17 height 16
click at [686, 605] on icon at bounding box center [684, 613] width 17 height 16
click at [227, 608] on icon "button" at bounding box center [224, 613] width 10 height 10
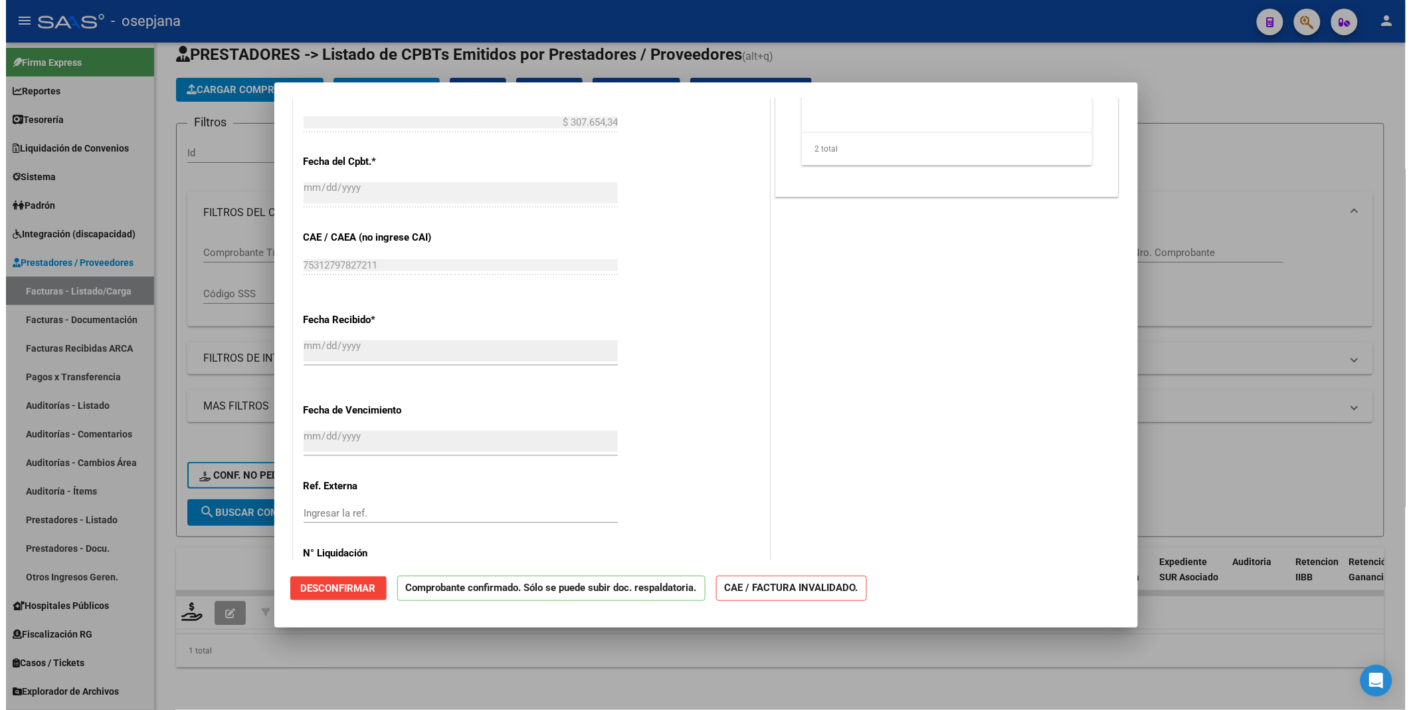
scroll to position [942, 0]
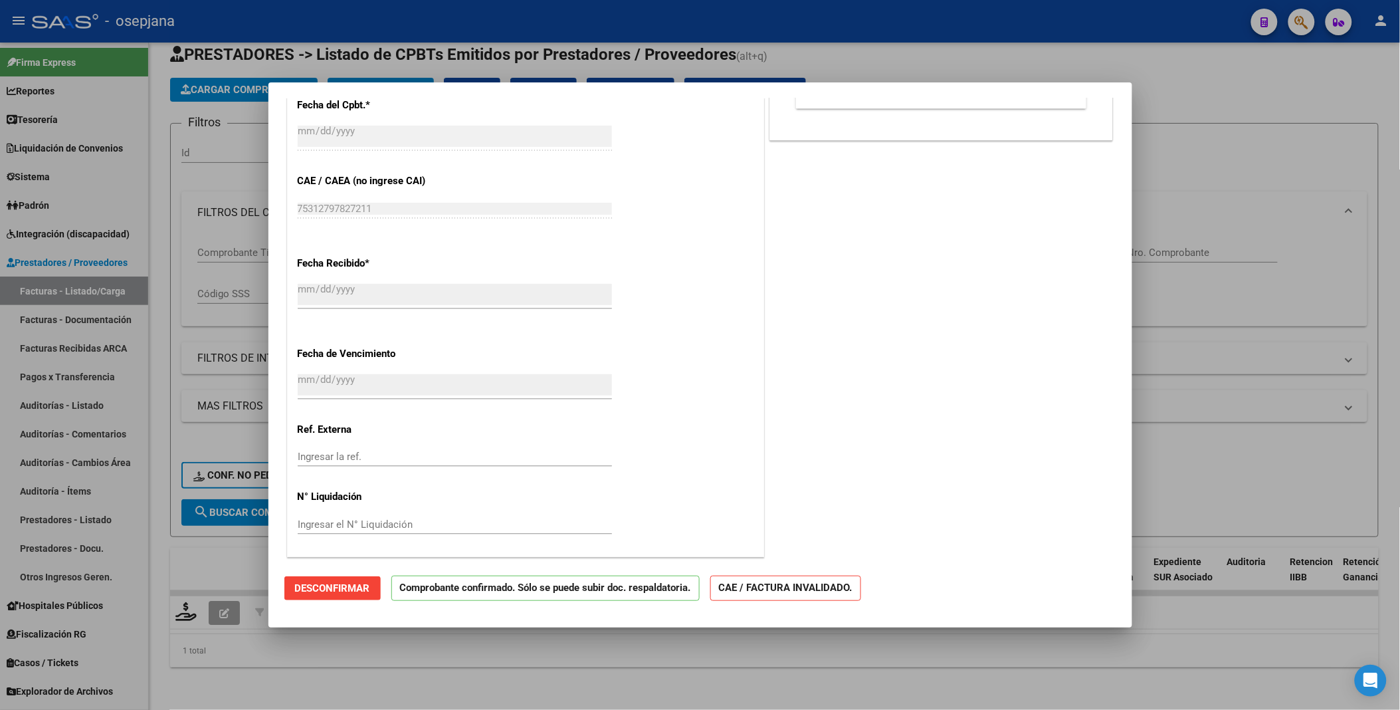
click at [1177, 70] on div at bounding box center [700, 355] width 1400 height 710
type input "$ 0,00"
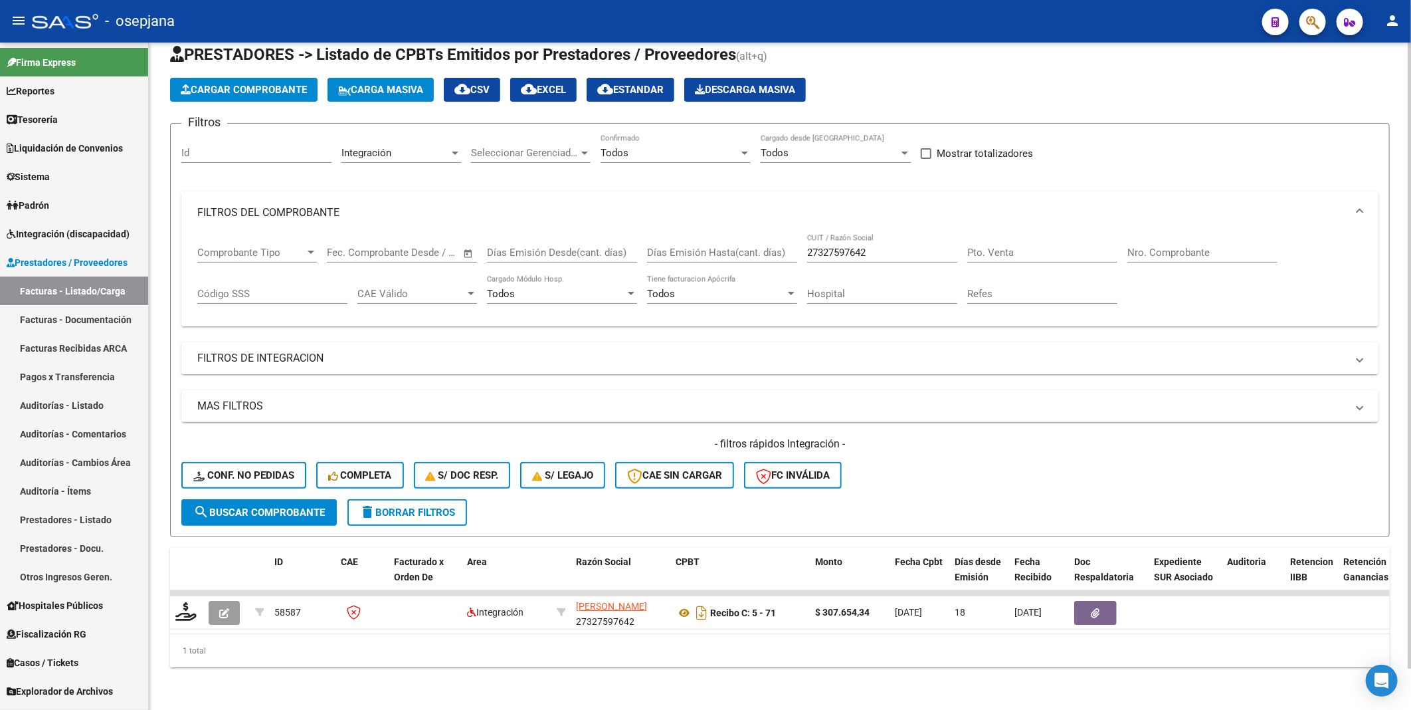
scroll to position [0, 0]
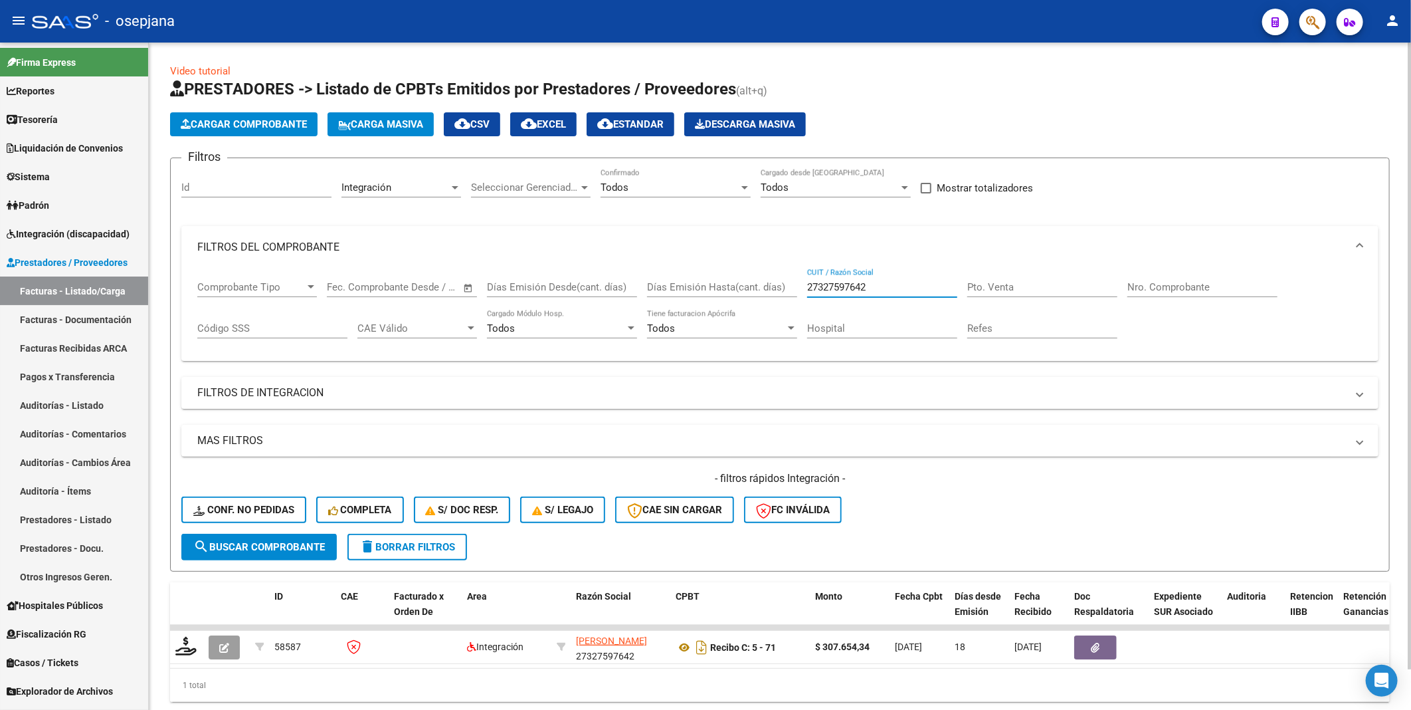
drag, startPoint x: 886, startPoint y: 282, endPoint x: 726, endPoint y: 284, distance: 160.1
click at [726, 284] on div "Comprobante Tipo Comprobante Tipo Start date – End date Fec. Comprobante Desde …" at bounding box center [779, 309] width 1165 height 82
paste input "28033176"
click at [286, 547] on span "search Buscar Comprobante" at bounding box center [259, 547] width 132 height 12
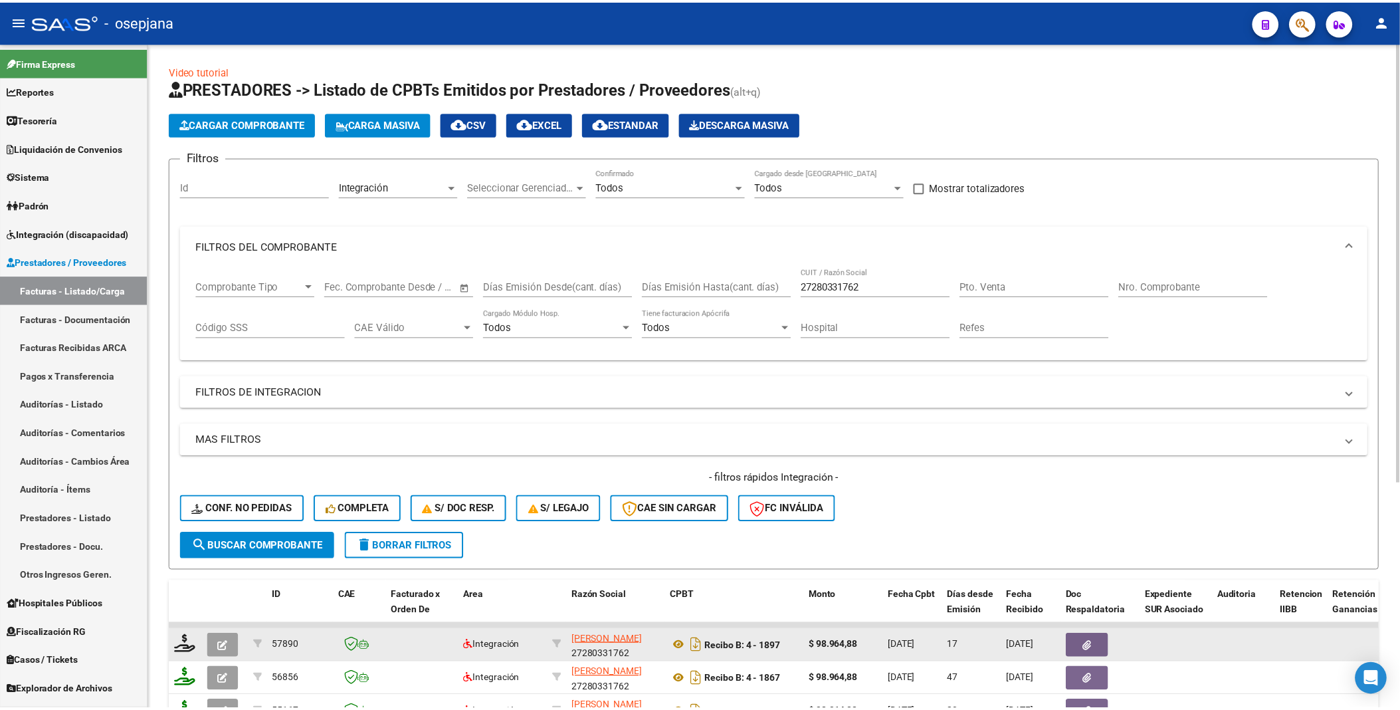
scroll to position [74, 0]
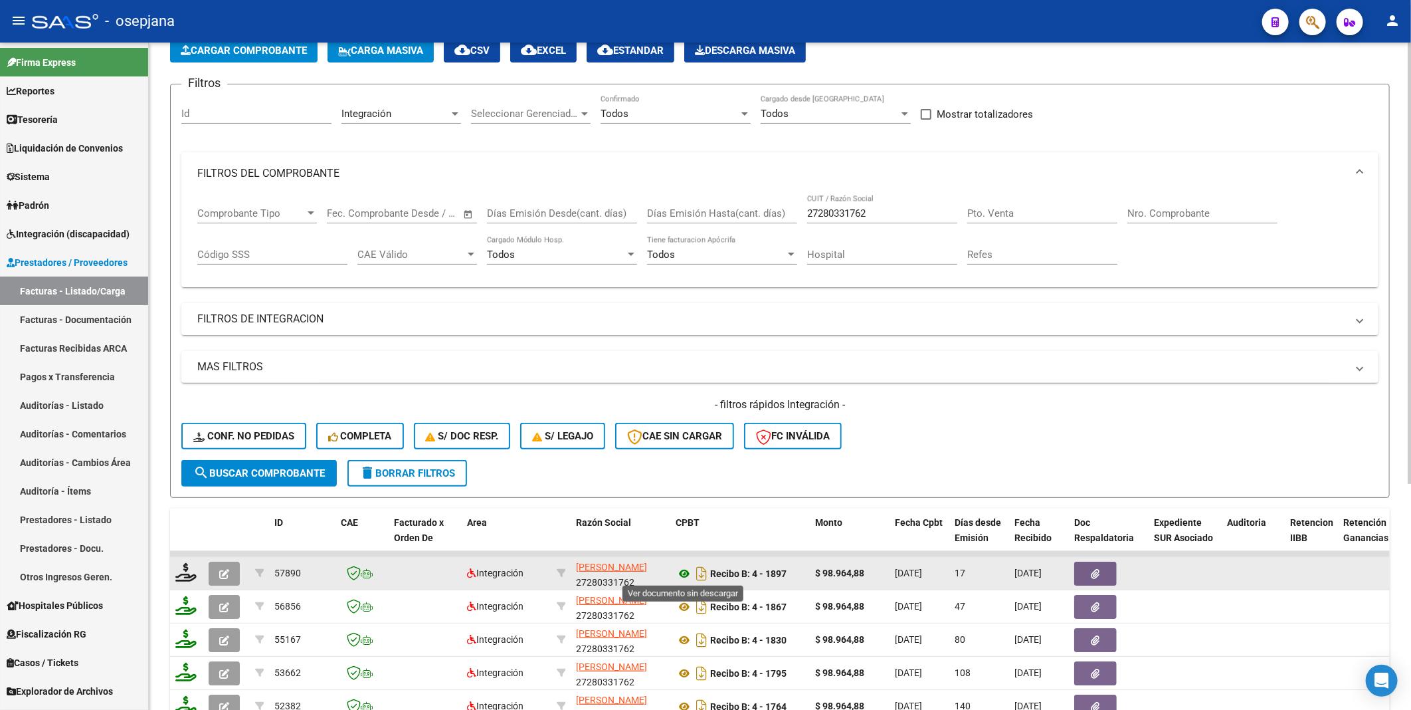
click at [686, 570] on icon at bounding box center [684, 573] width 17 height 16
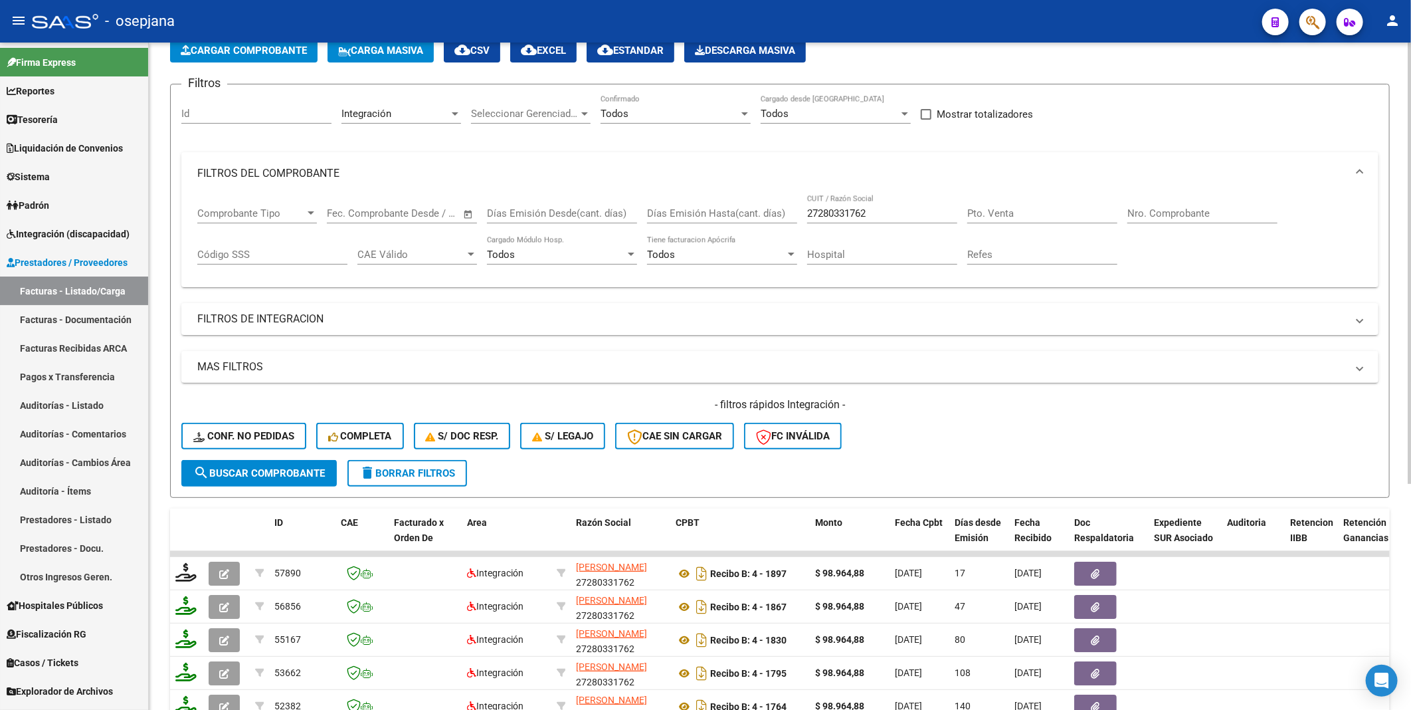
drag, startPoint x: 895, startPoint y: 207, endPoint x: 728, endPoint y: 215, distance: 167.7
click at [728, 215] on div "Comprobante Tipo Comprobante Tipo Start date – End date Fec. Comprobante Desde …" at bounding box center [779, 236] width 1165 height 82
click at [869, 206] on div "27280331762 CUIT / Razón Social" at bounding box center [882, 209] width 150 height 29
drag, startPoint x: 811, startPoint y: 217, endPoint x: 785, endPoint y: 221, distance: 26.2
click at [785, 221] on div "Comprobante Tipo Comprobante Tipo Start date – End date Fec. Comprobante Desde …" at bounding box center [779, 236] width 1165 height 82
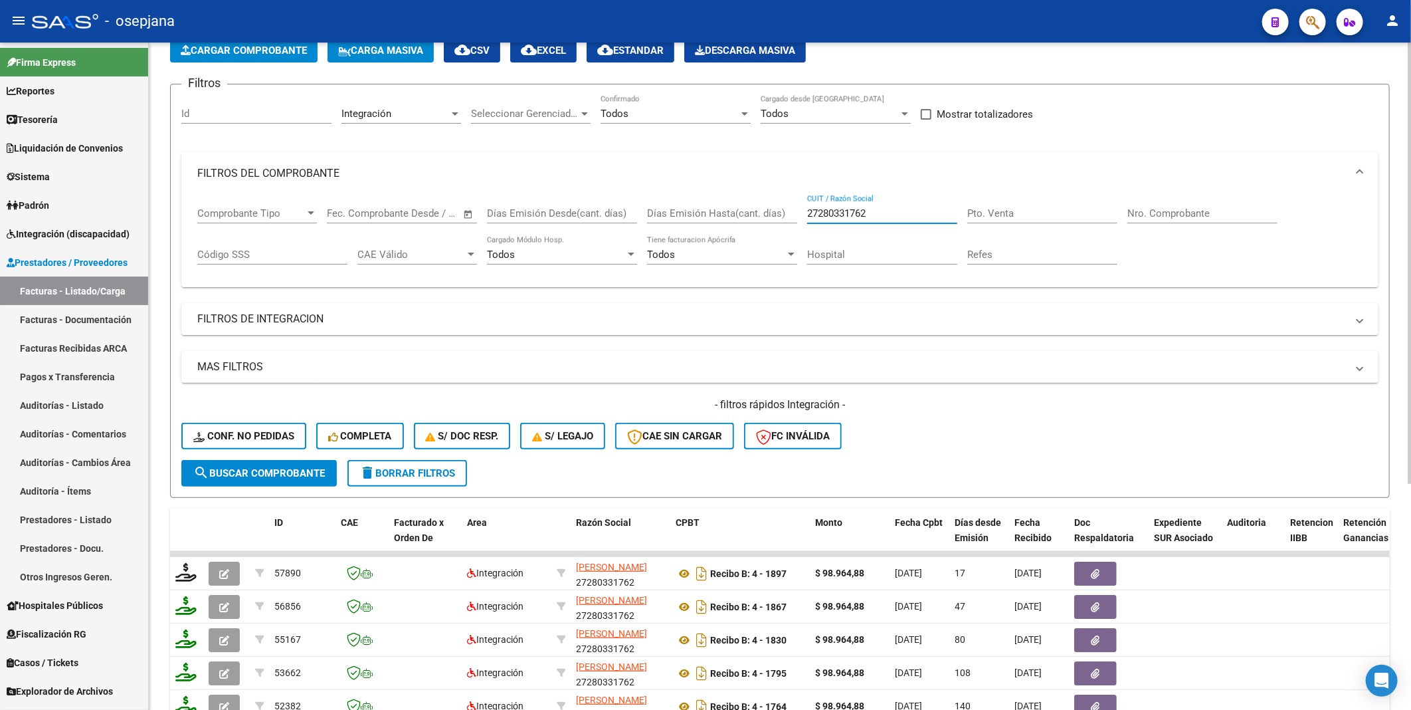
paste input "58027111"
click at [280, 472] on span "search Buscar Comprobante" at bounding box center [259, 473] width 132 height 12
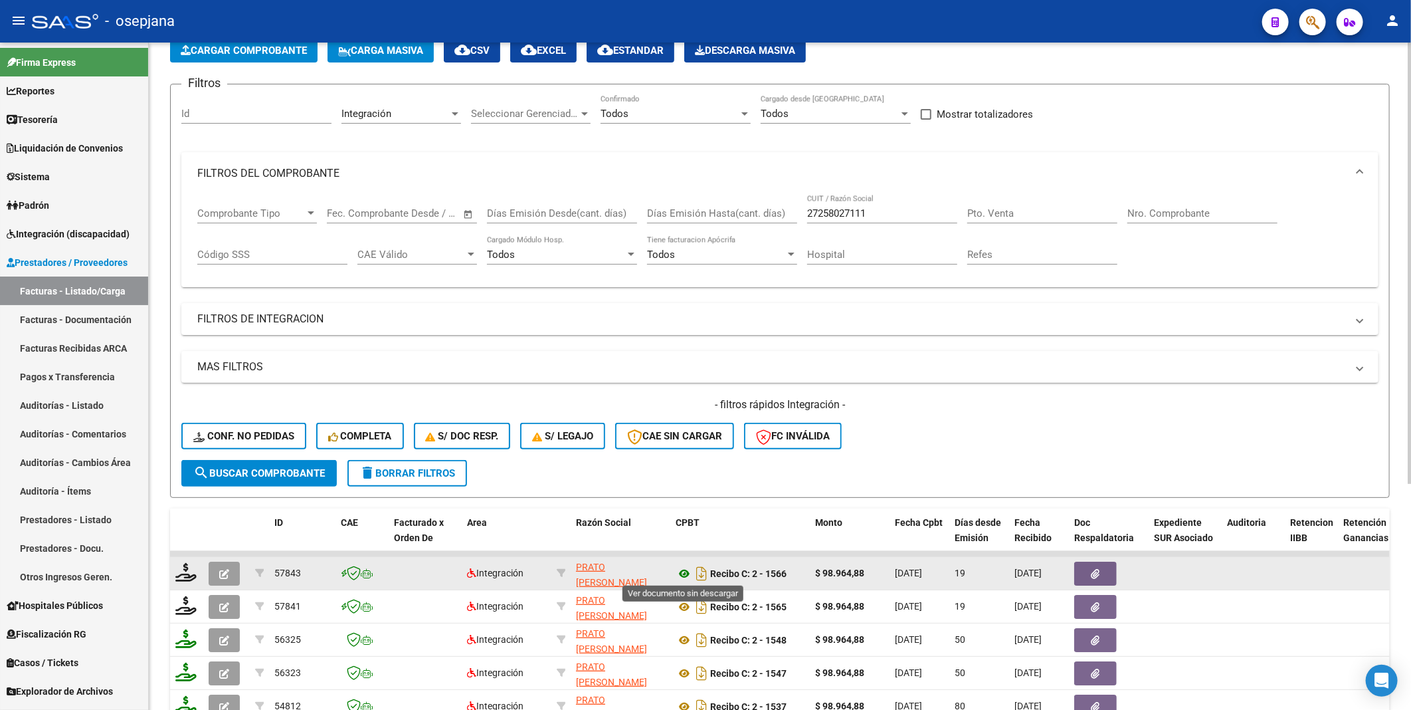
click at [685, 569] on icon at bounding box center [684, 573] width 17 height 16
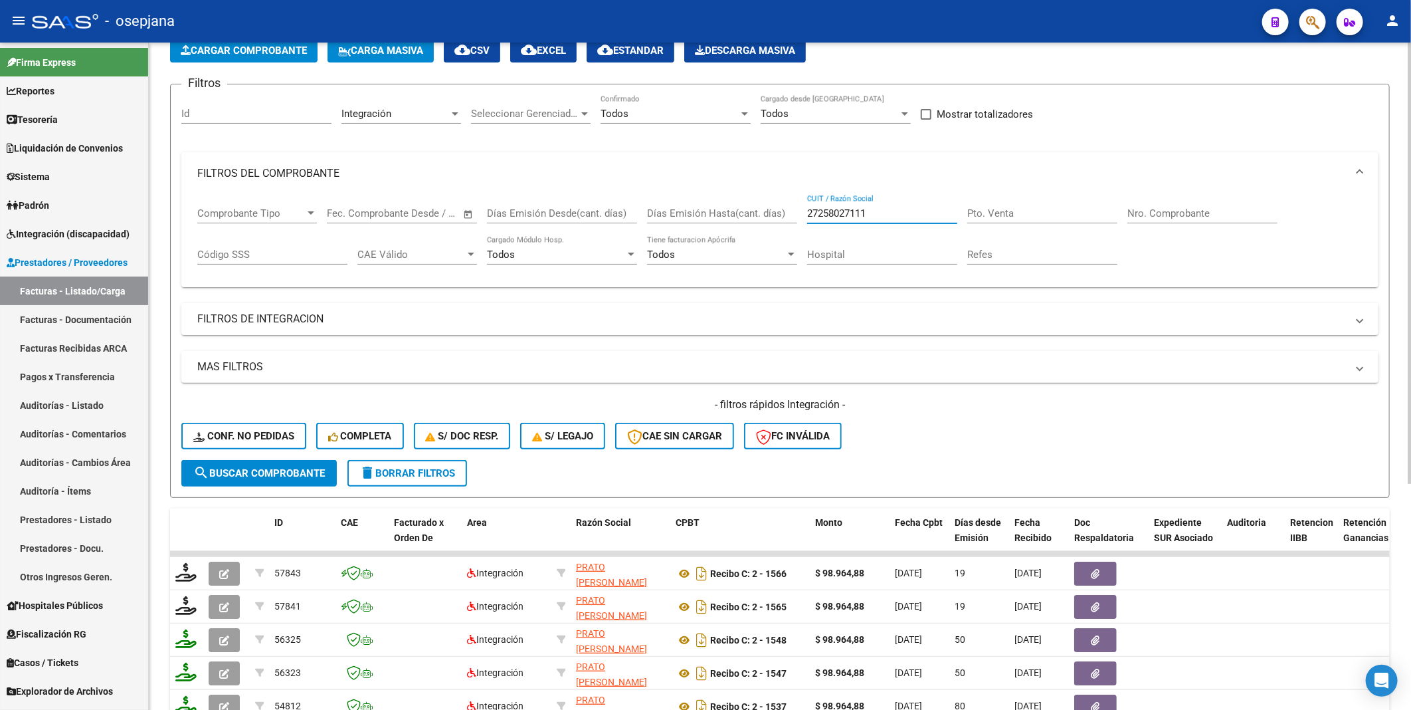
drag, startPoint x: 888, startPoint y: 217, endPoint x: 708, endPoint y: 220, distance: 179.4
click at [708, 220] on div "Comprobante Tipo Comprobante Tipo Start date – End date Fec. Comprobante Desde …" at bounding box center [779, 236] width 1165 height 82
paste input "02259125"
click at [276, 473] on span "search Buscar Comprobante" at bounding box center [259, 473] width 132 height 12
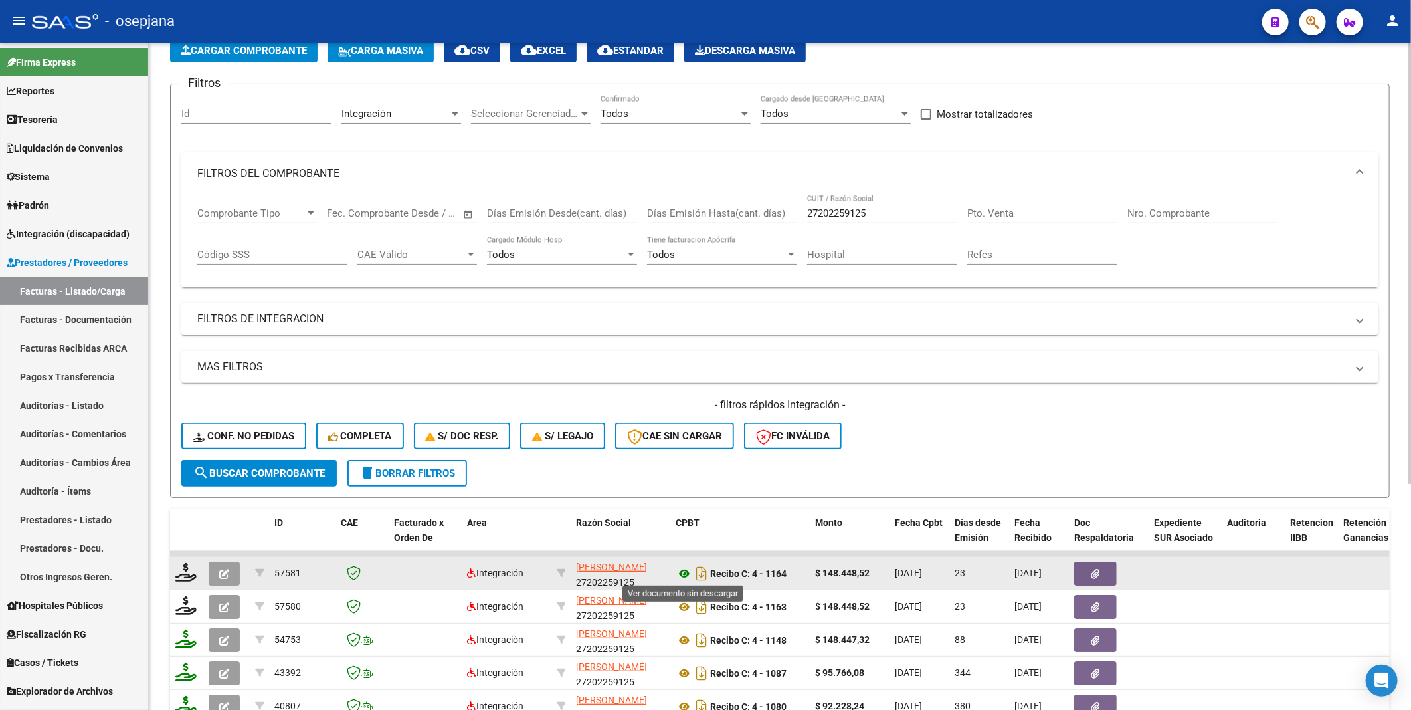
click at [681, 569] on icon at bounding box center [684, 573] width 17 height 16
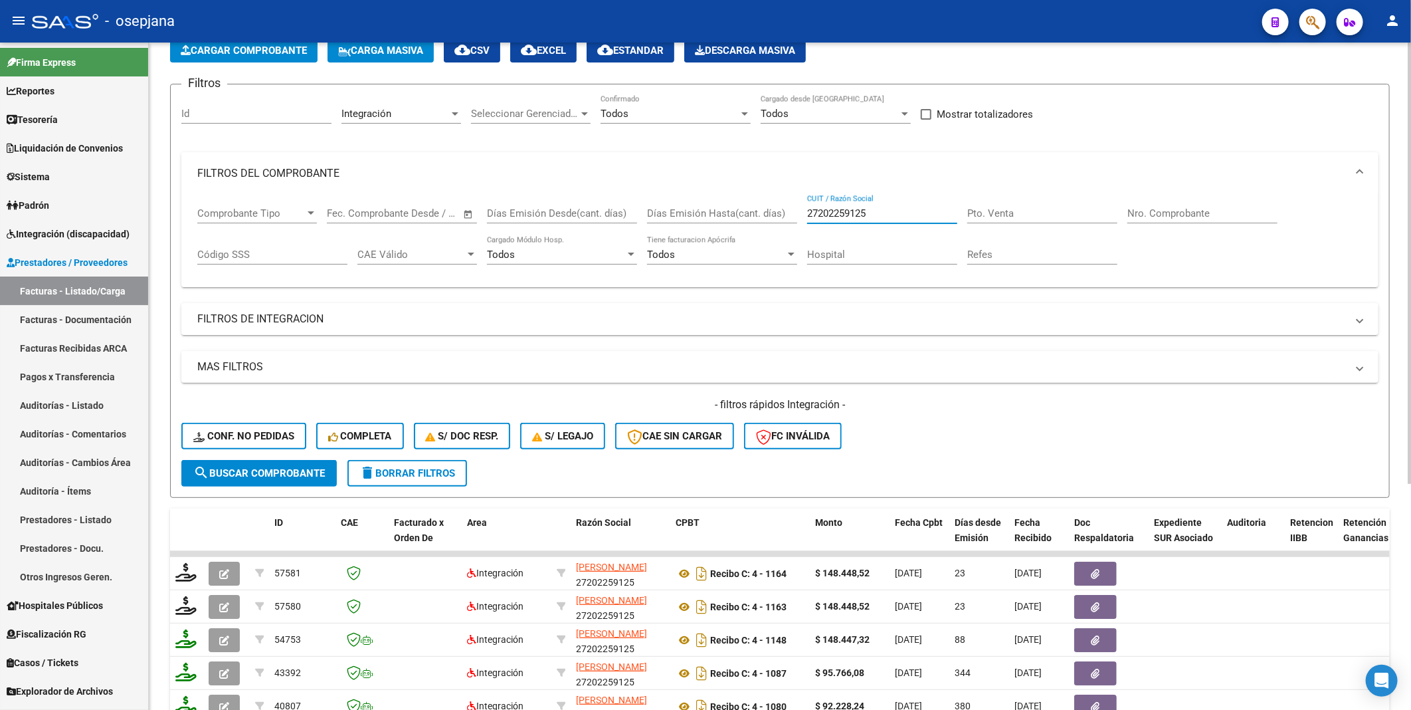
drag, startPoint x: 904, startPoint y: 217, endPoint x: 705, endPoint y: 187, distance: 201.6
click at [705, 187] on mat-expansion-panel "FILTROS DEL COMPROBANTE Comprobante Tipo Comprobante Tipo Start date – End date…" at bounding box center [779, 220] width 1197 height 136
paste input "SOLARZ [PERSON_NAME]"
type input "S"
paste input "20312546494"
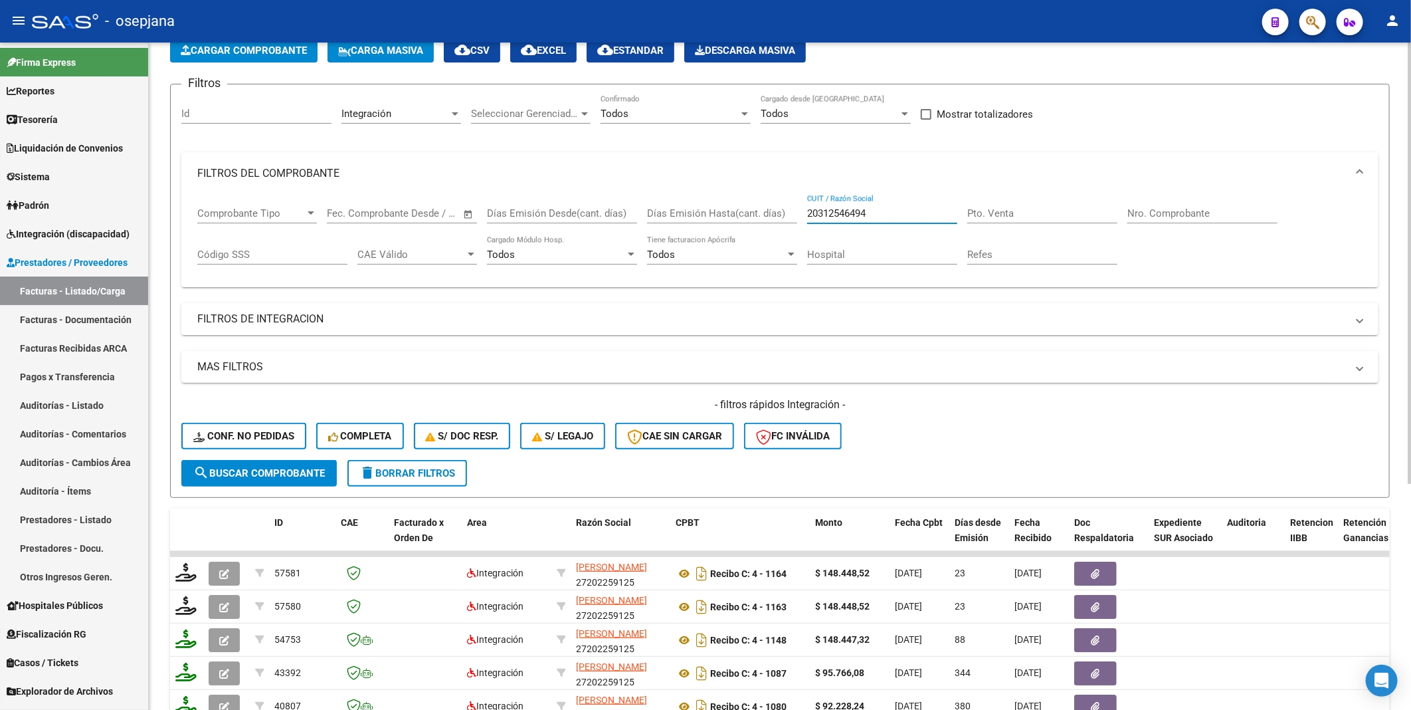
type input "20312546494"
click at [250, 468] on span "search Buscar Comprobante" at bounding box center [259, 473] width 132 height 12
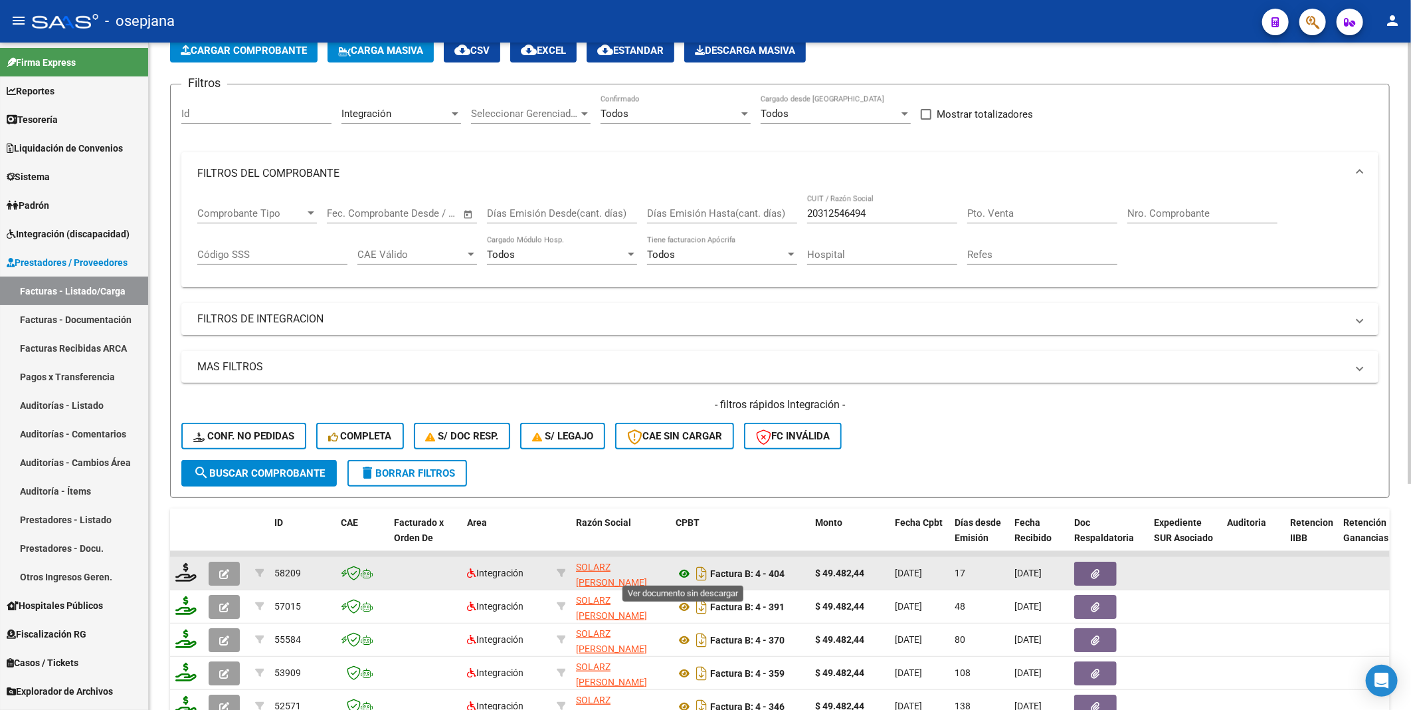
click at [686, 570] on icon at bounding box center [684, 573] width 17 height 16
click at [221, 571] on icon "button" at bounding box center [224, 574] width 10 height 10
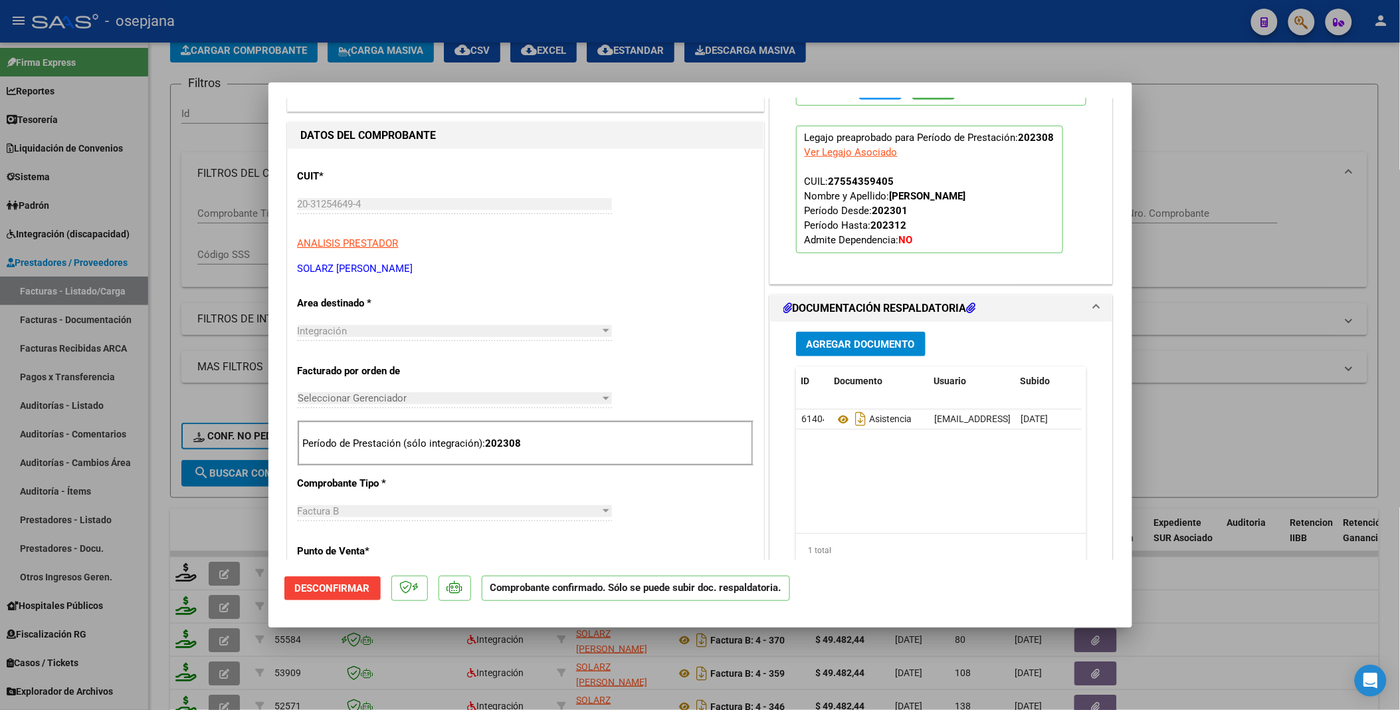
scroll to position [369, 0]
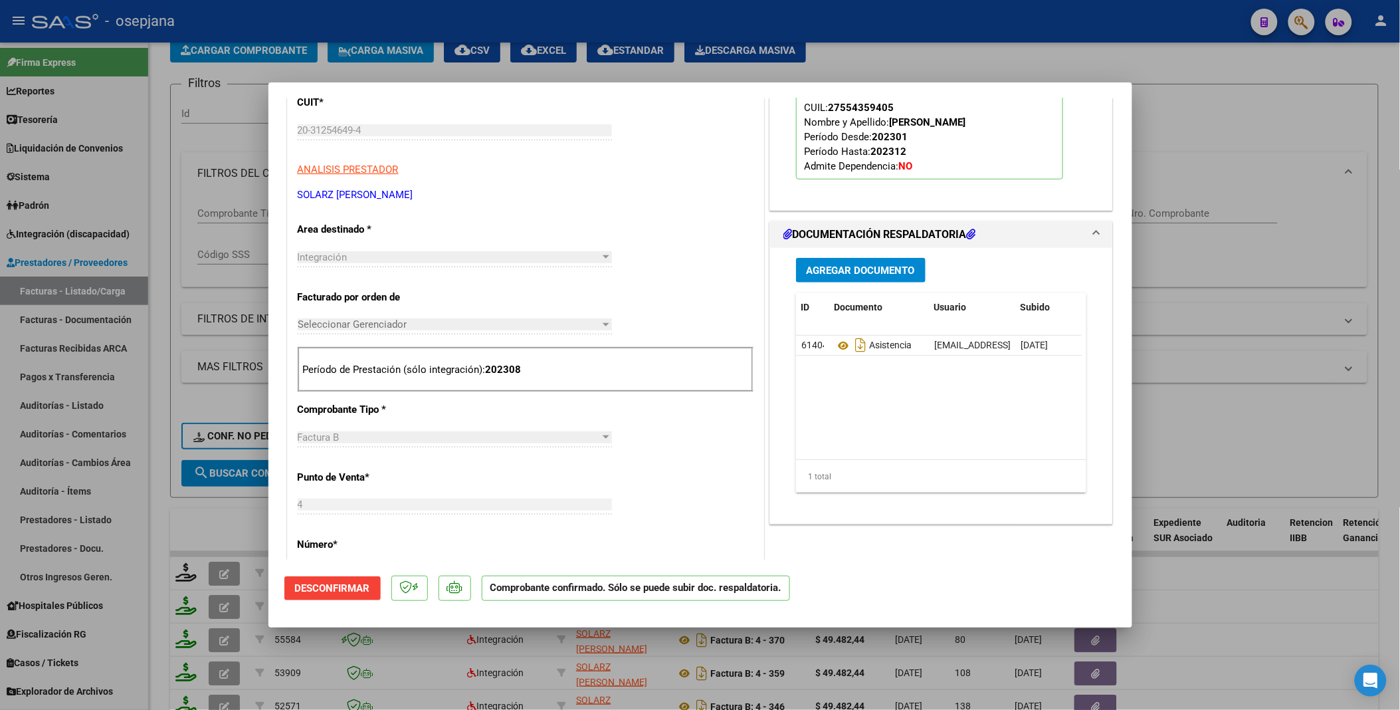
click at [1211, 177] on div at bounding box center [700, 355] width 1400 height 710
type input "$ 0,00"
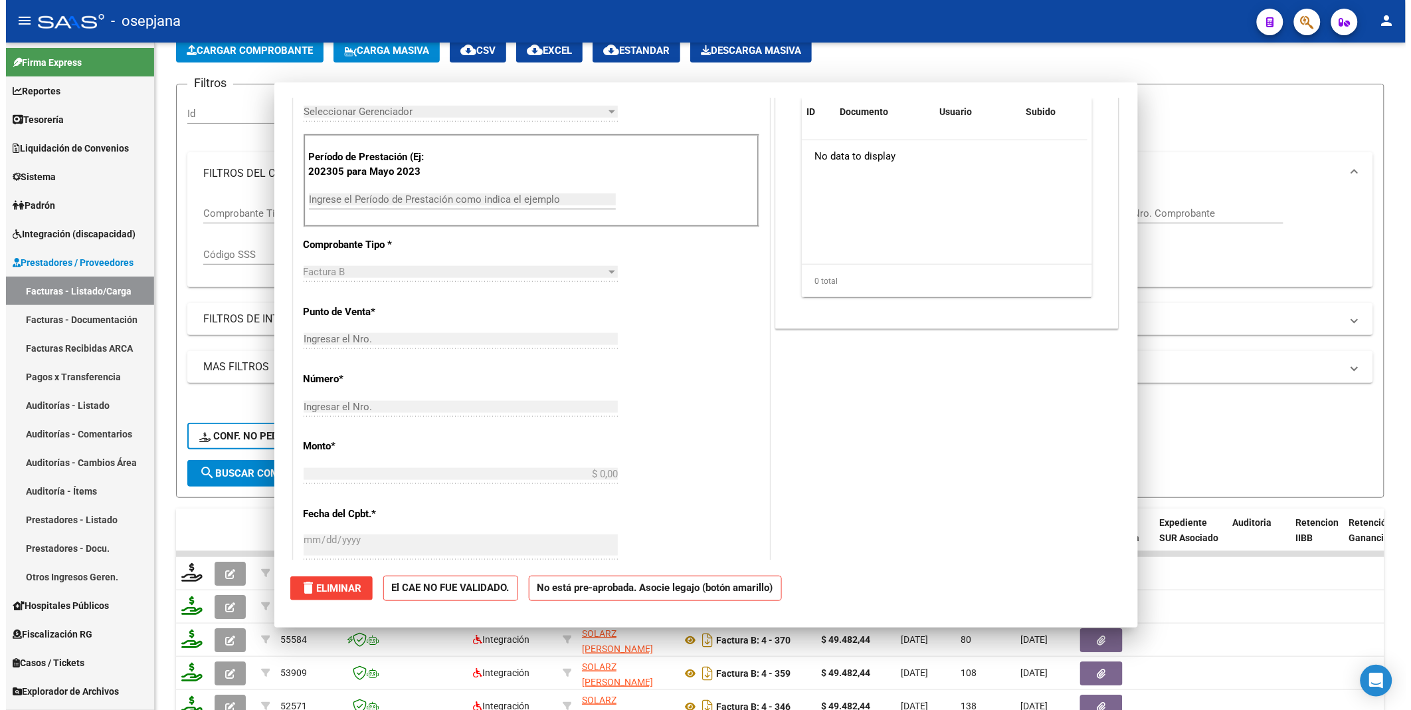
scroll to position [181, 0]
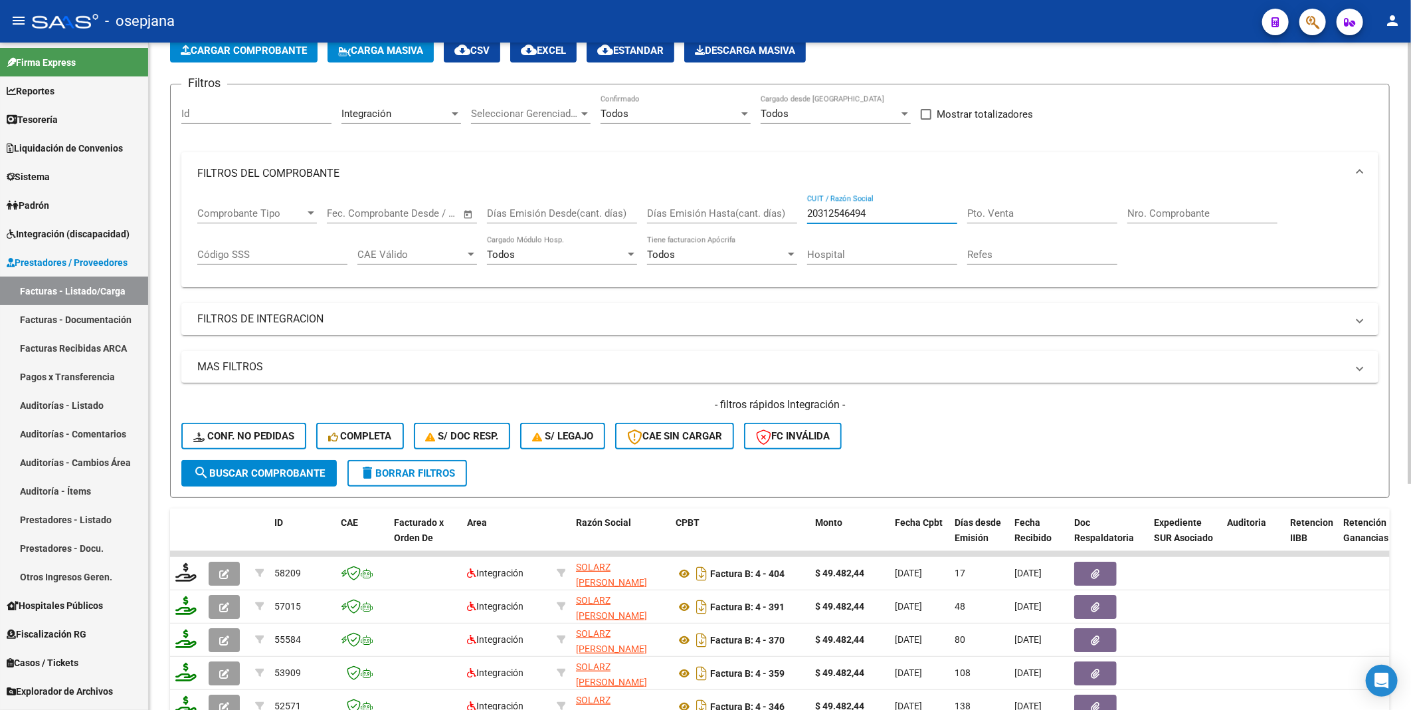
drag, startPoint x: 897, startPoint y: 217, endPoint x: 762, endPoint y: 201, distance: 135.8
click at [762, 201] on div "Comprobante Tipo Comprobante Tipo Start date – End date Fec. Comprobante Desde …" at bounding box center [779, 236] width 1165 height 82
paste input "272883808"
click at [264, 472] on span "search Buscar Comprobante" at bounding box center [259, 473] width 132 height 12
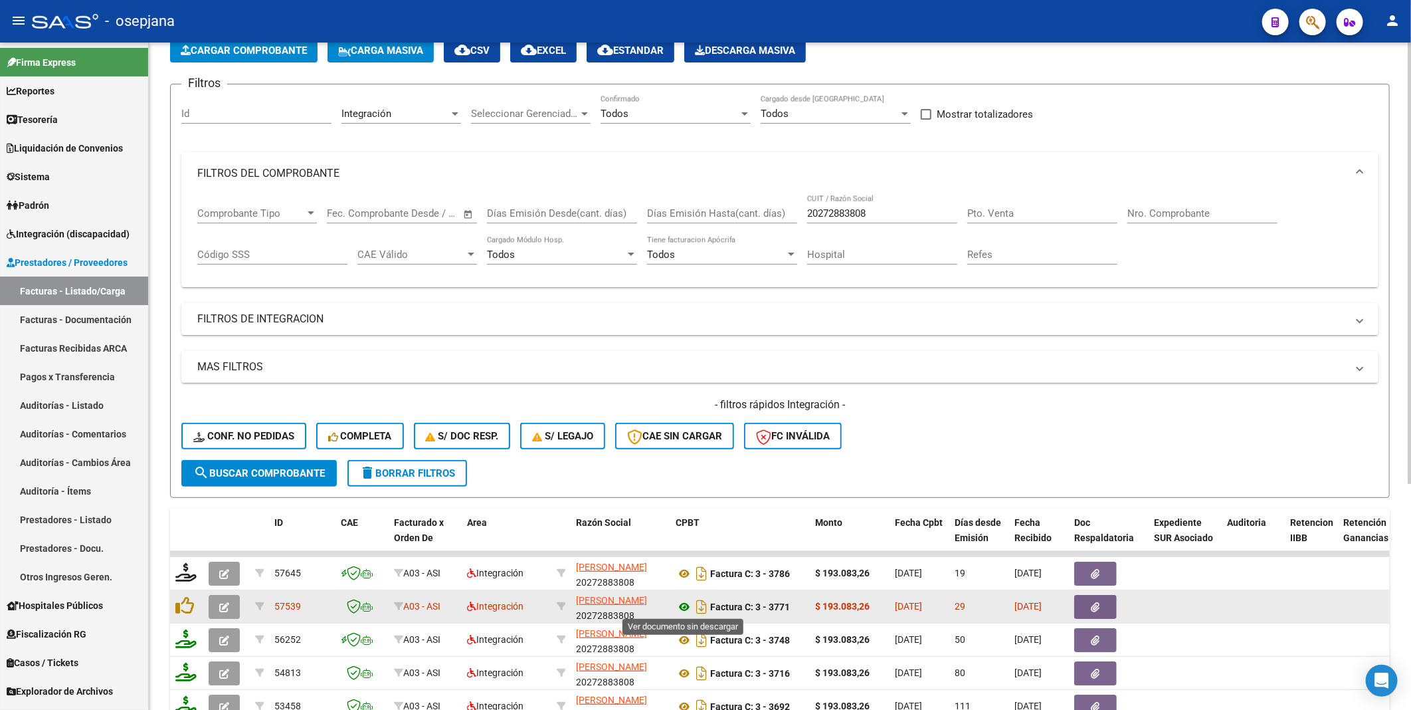
click at [686, 605] on icon at bounding box center [684, 607] width 17 height 16
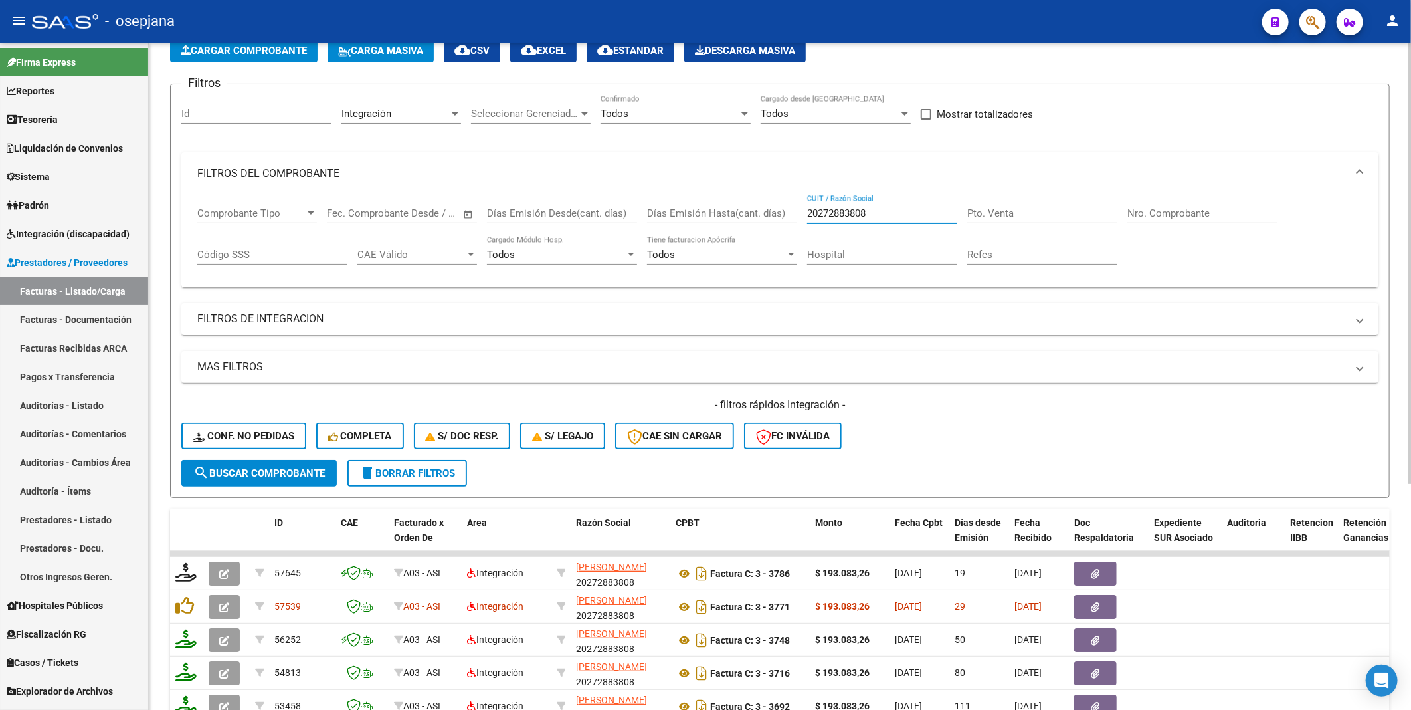
drag, startPoint x: 886, startPoint y: 215, endPoint x: 767, endPoint y: 207, distance: 119.2
click at [767, 207] on div "Comprobante Tipo Comprobante Tipo Start date – End date Fec. Comprobante Desde …" at bounding box center [779, 236] width 1165 height 82
paste input "7270371677"
type input "27270371677"
click at [230, 468] on span "search Buscar Comprobante" at bounding box center [259, 473] width 132 height 12
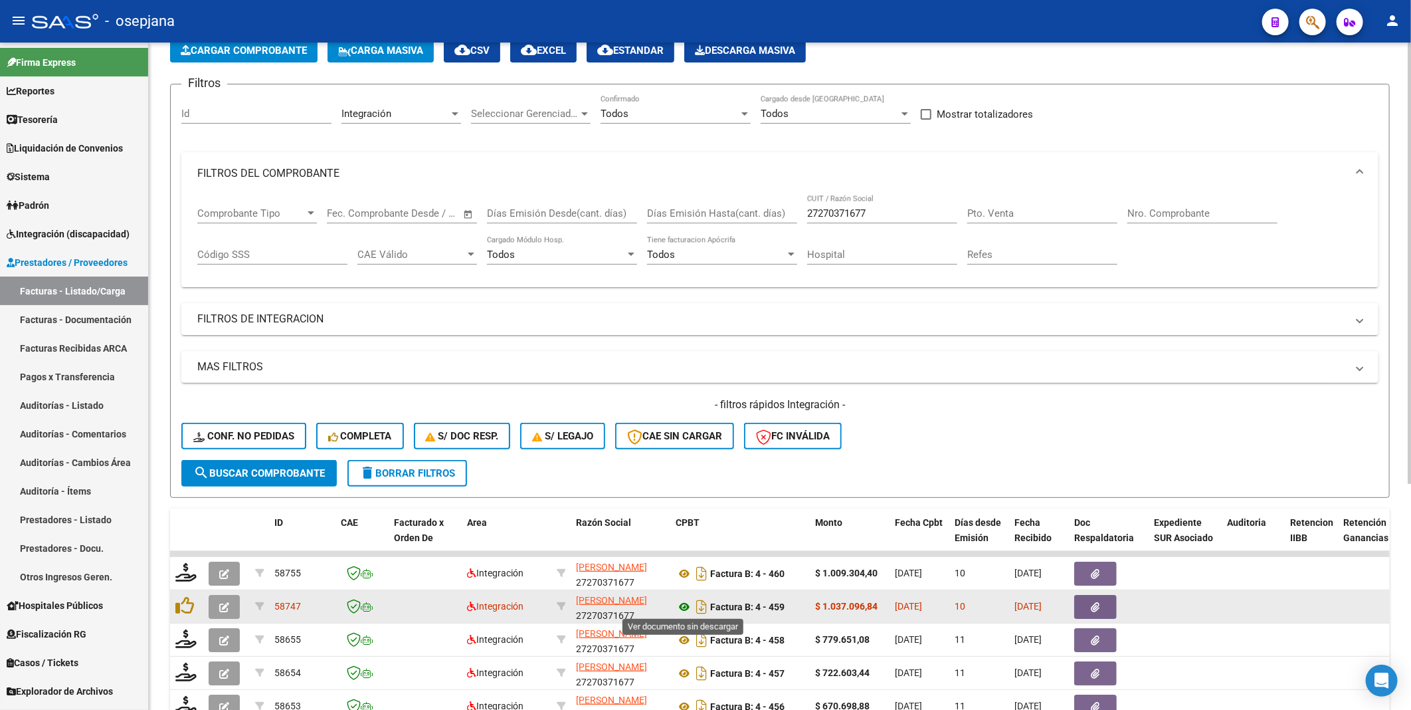
click at [688, 602] on icon at bounding box center [684, 607] width 17 height 16
